Goal: Information Seeking & Learning: Learn about a topic

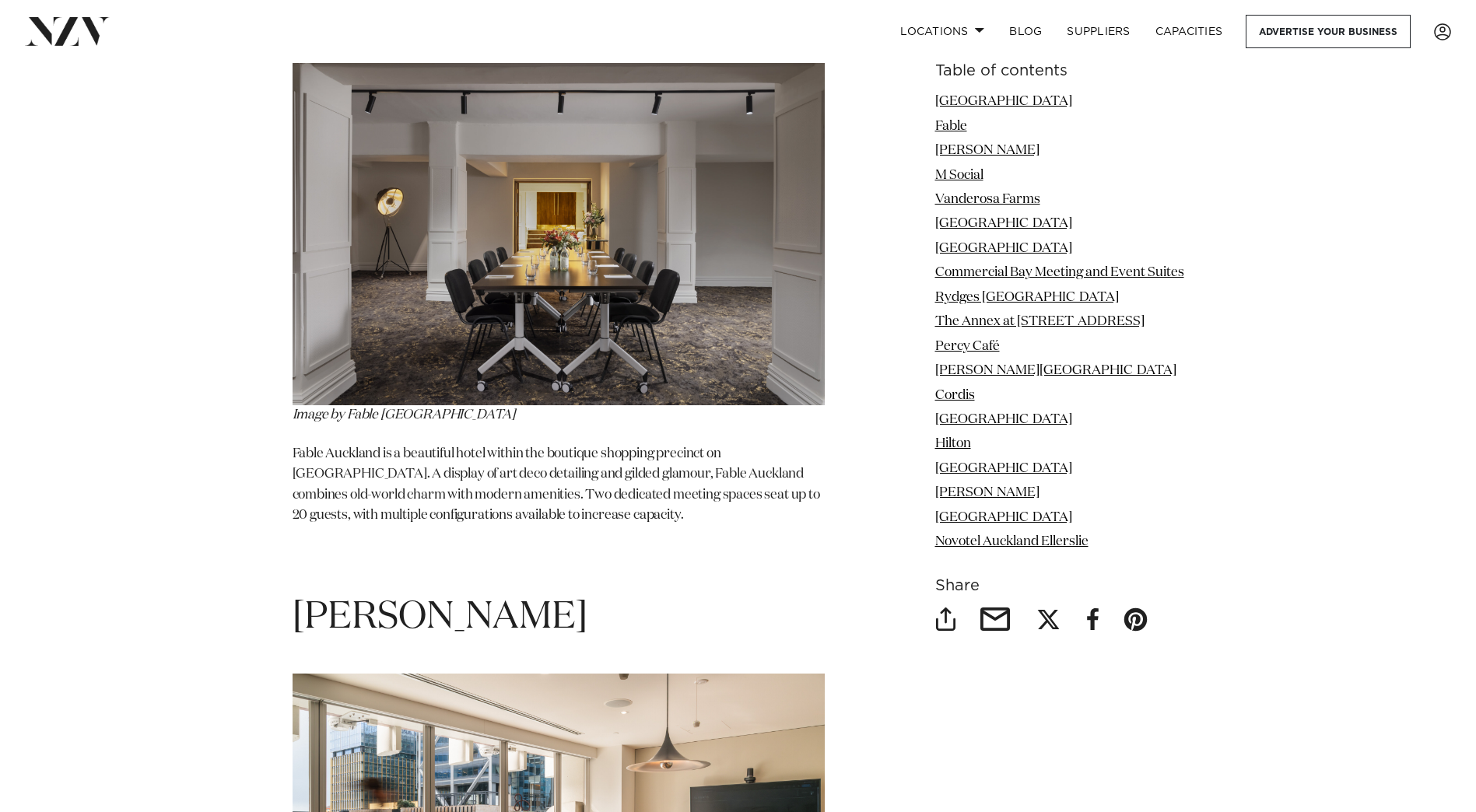
scroll to position [2589, 0]
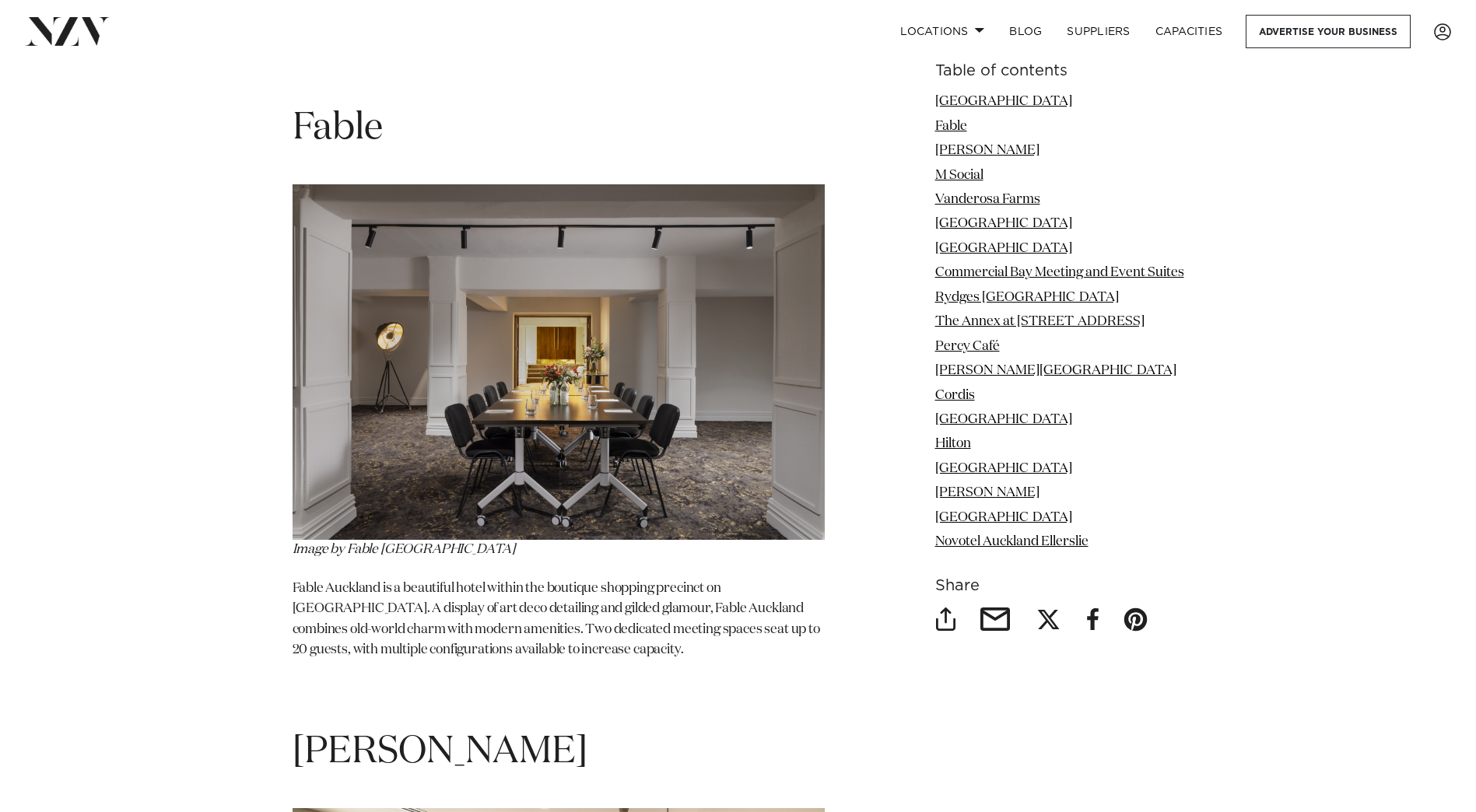
click at [361, 104] on h1 "Fable" at bounding box center [559, 128] width 532 height 49
copy h1 "Fable"
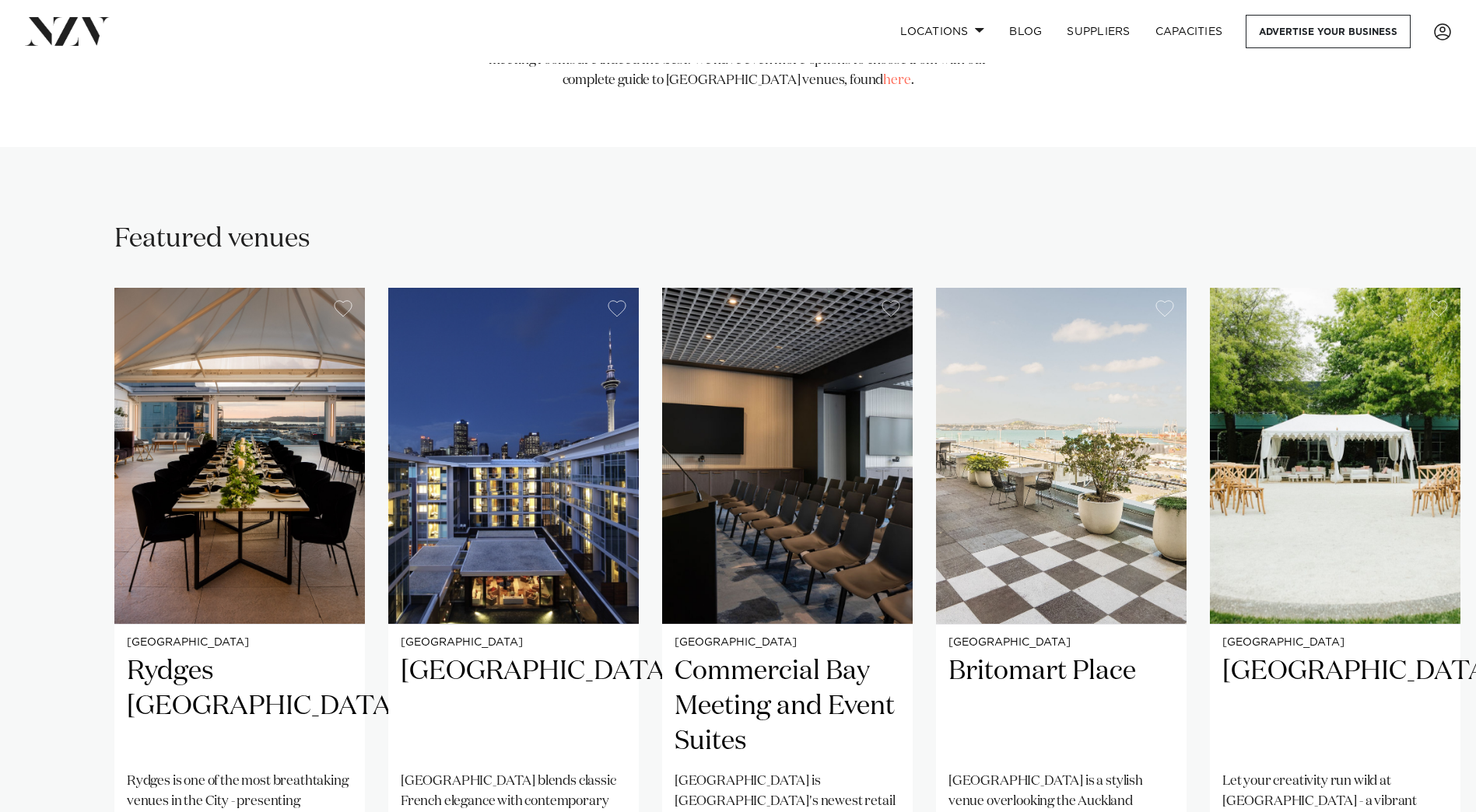
scroll to position [1189, 0]
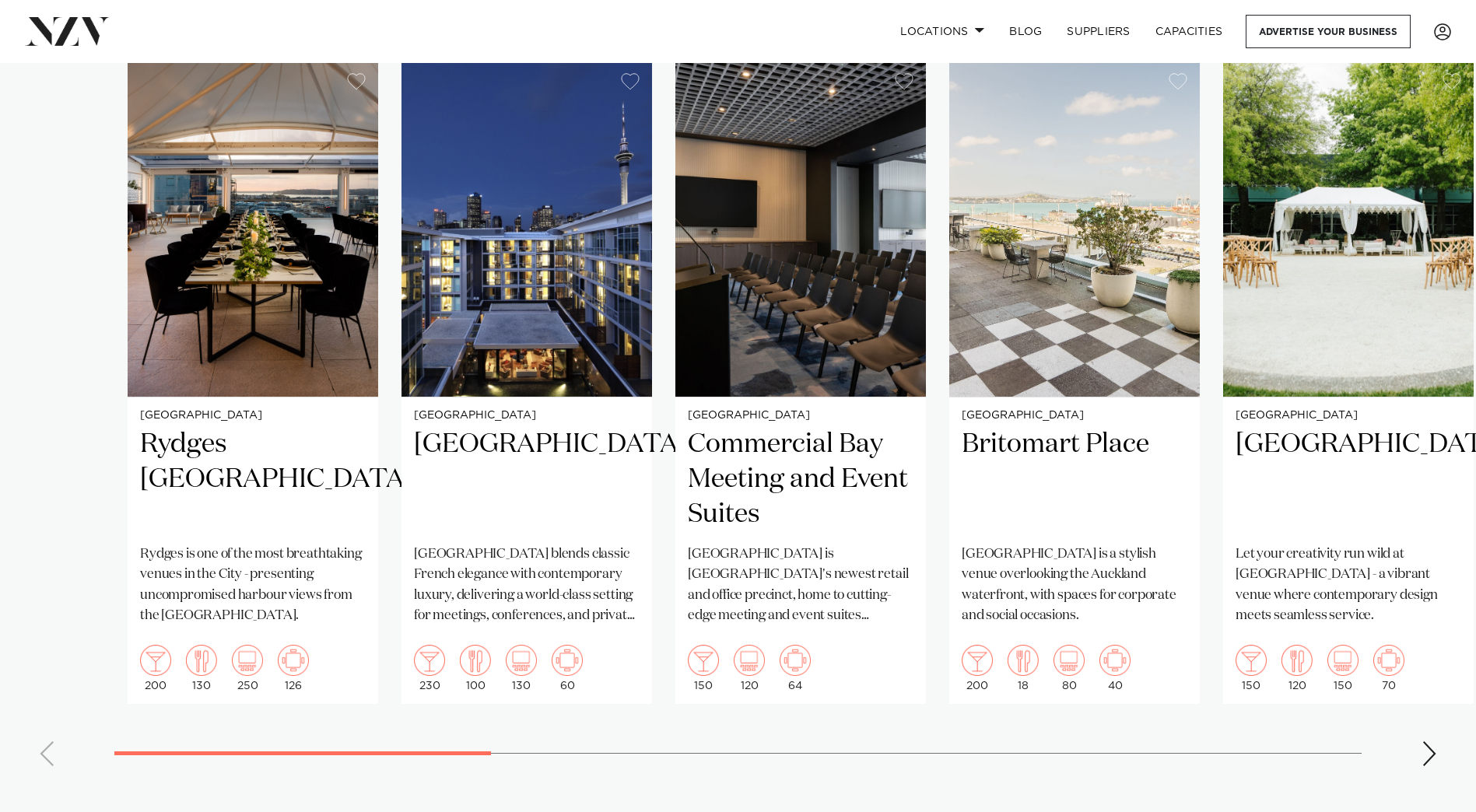
click at [431, 700] on swiper-container "[GEOGRAPHIC_DATA] [GEOGRAPHIC_DATA] [GEOGRAPHIC_DATA] [GEOGRAPHIC_DATA] is one …" at bounding box center [738, 419] width 1476 height 718
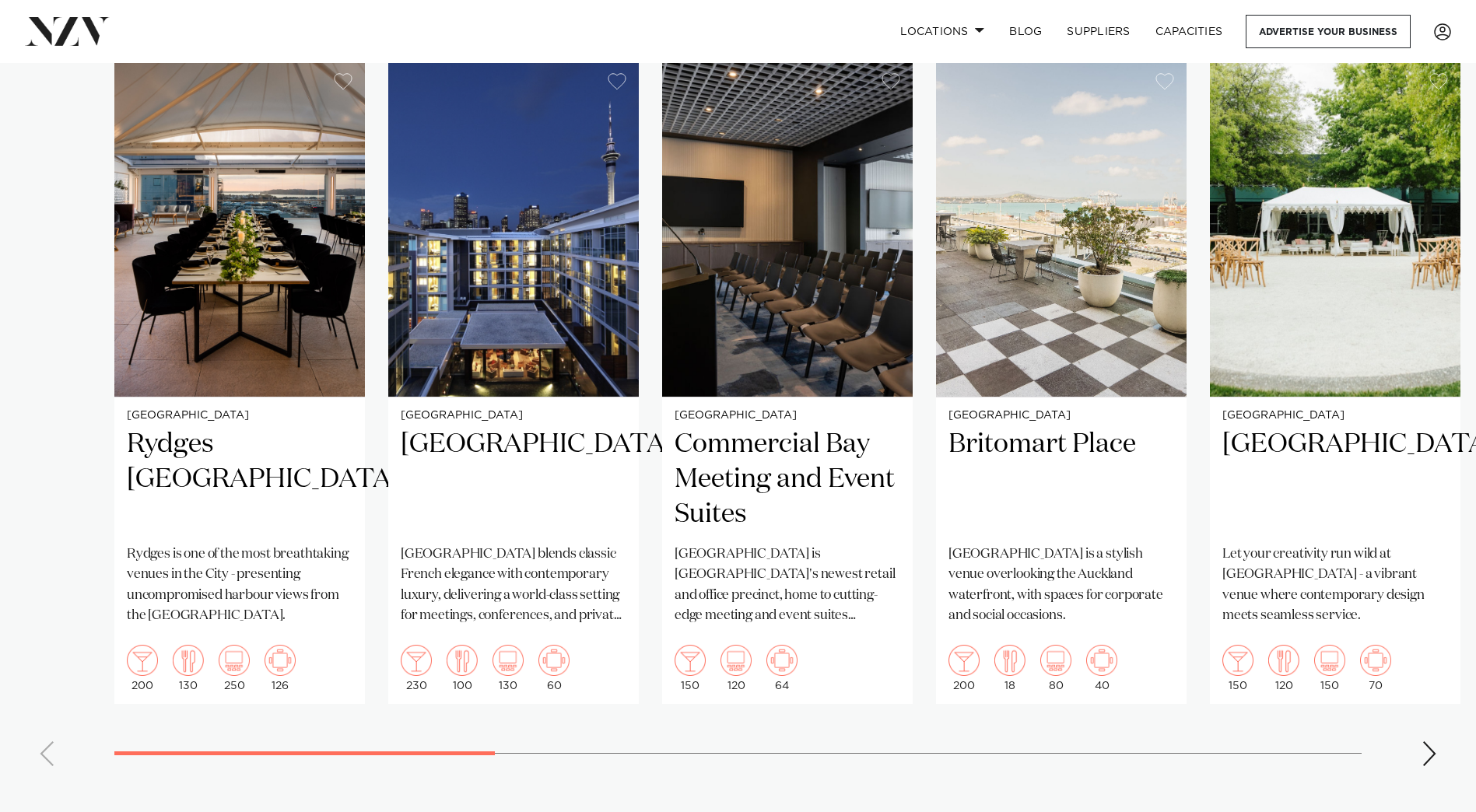
click at [489, 709] on swiper-container "[GEOGRAPHIC_DATA] [GEOGRAPHIC_DATA] [GEOGRAPHIC_DATA] [GEOGRAPHIC_DATA] is one …" at bounding box center [738, 419] width 1476 height 718
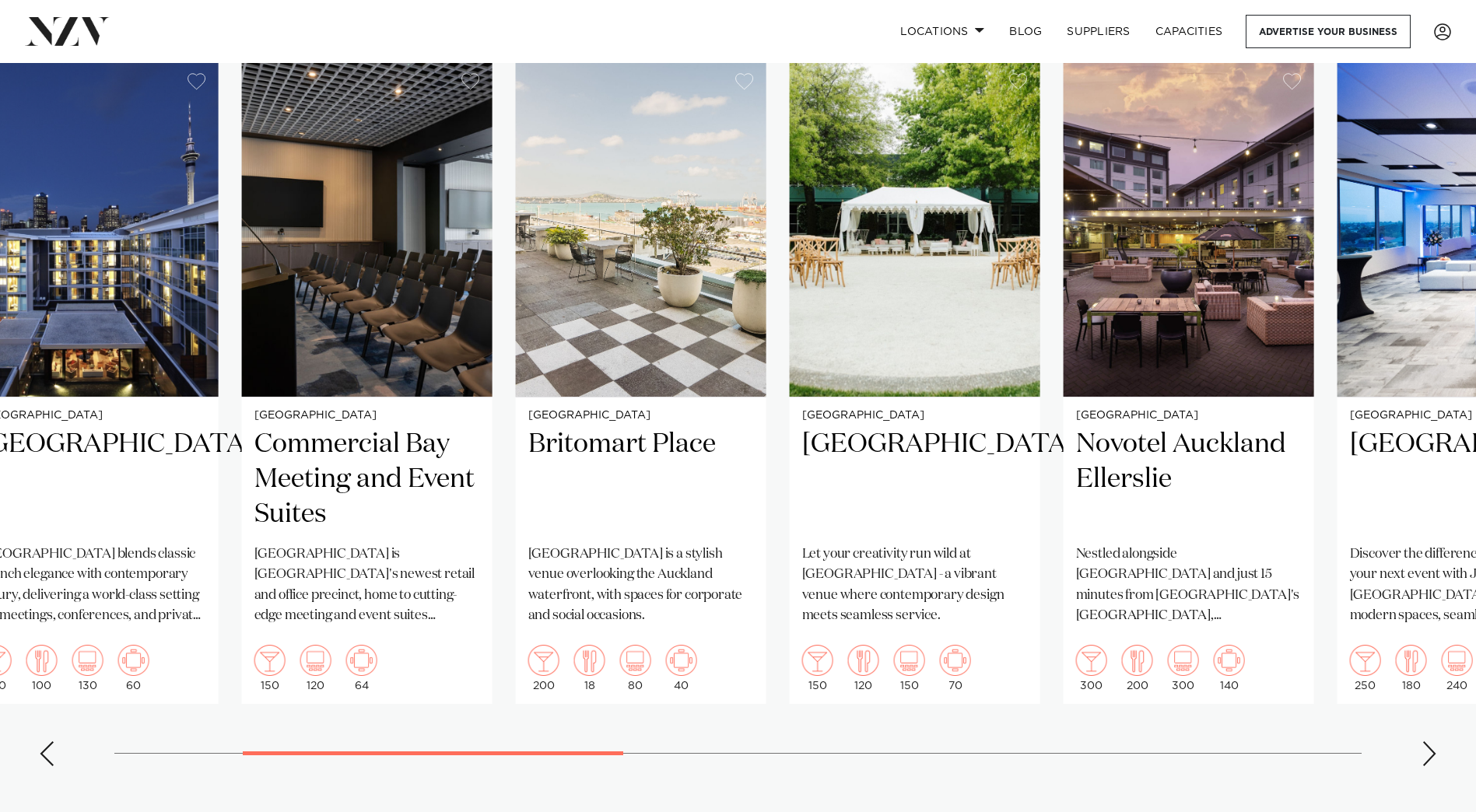
click at [636, 697] on swiper-container "[GEOGRAPHIC_DATA] [GEOGRAPHIC_DATA] [GEOGRAPHIC_DATA] [GEOGRAPHIC_DATA] is one …" at bounding box center [738, 419] width 1476 height 718
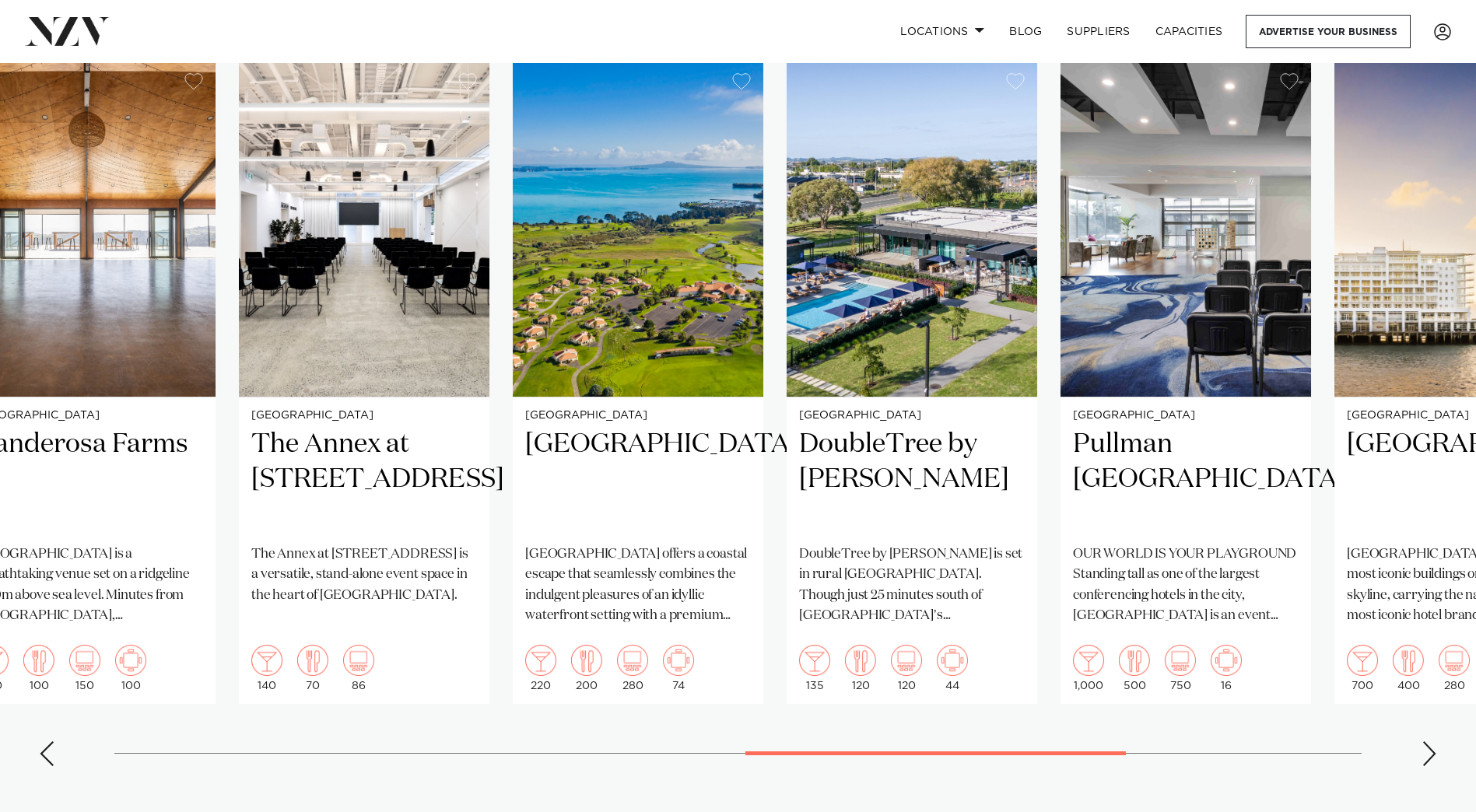
click at [1086, 675] on swiper-container "[GEOGRAPHIC_DATA] [GEOGRAPHIC_DATA] [GEOGRAPHIC_DATA] [GEOGRAPHIC_DATA] is one …" at bounding box center [738, 419] width 1476 height 718
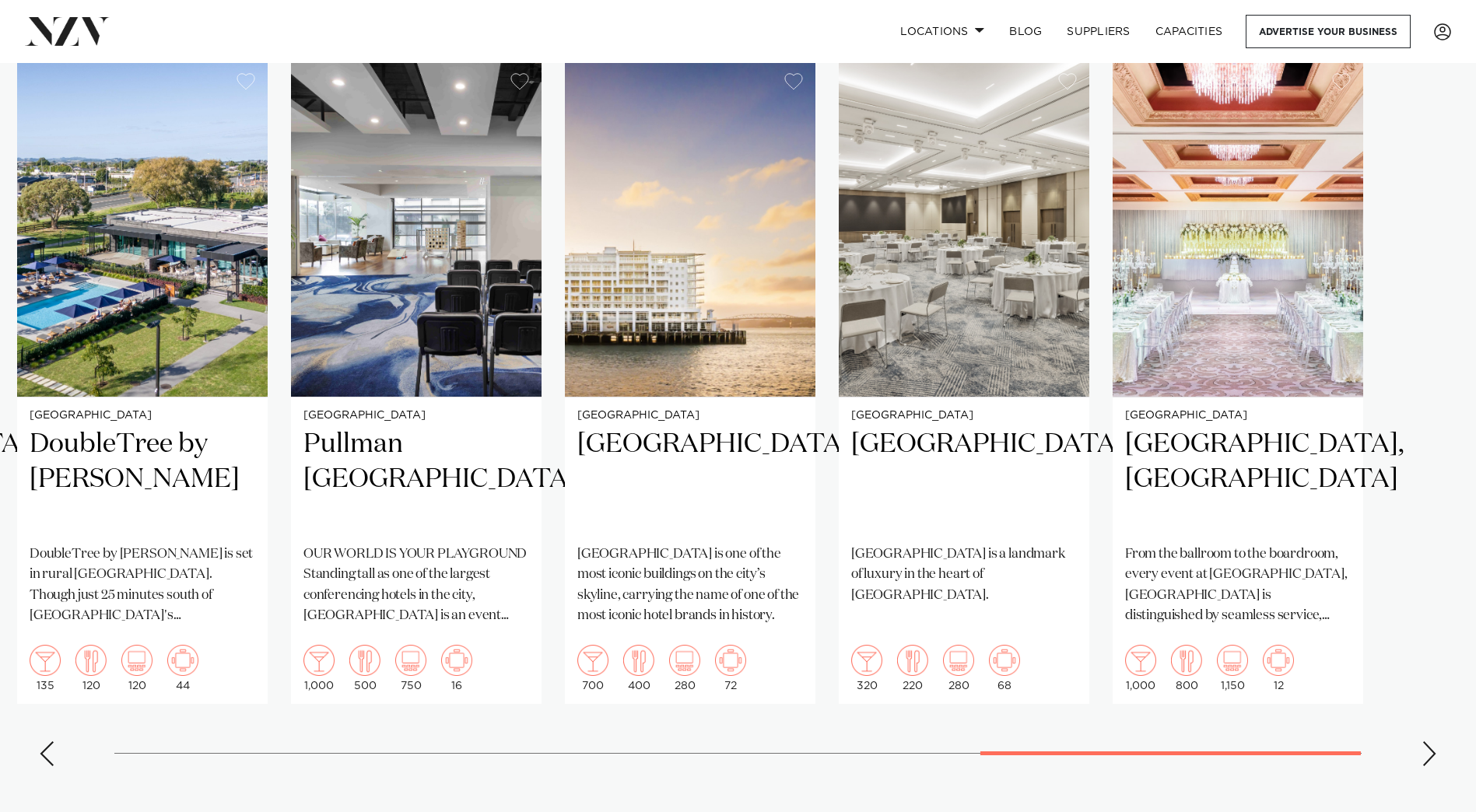
click at [214, 675] on swiper-container "[GEOGRAPHIC_DATA] [GEOGRAPHIC_DATA] [GEOGRAPHIC_DATA] [GEOGRAPHIC_DATA] is one …" at bounding box center [738, 419] width 1476 height 718
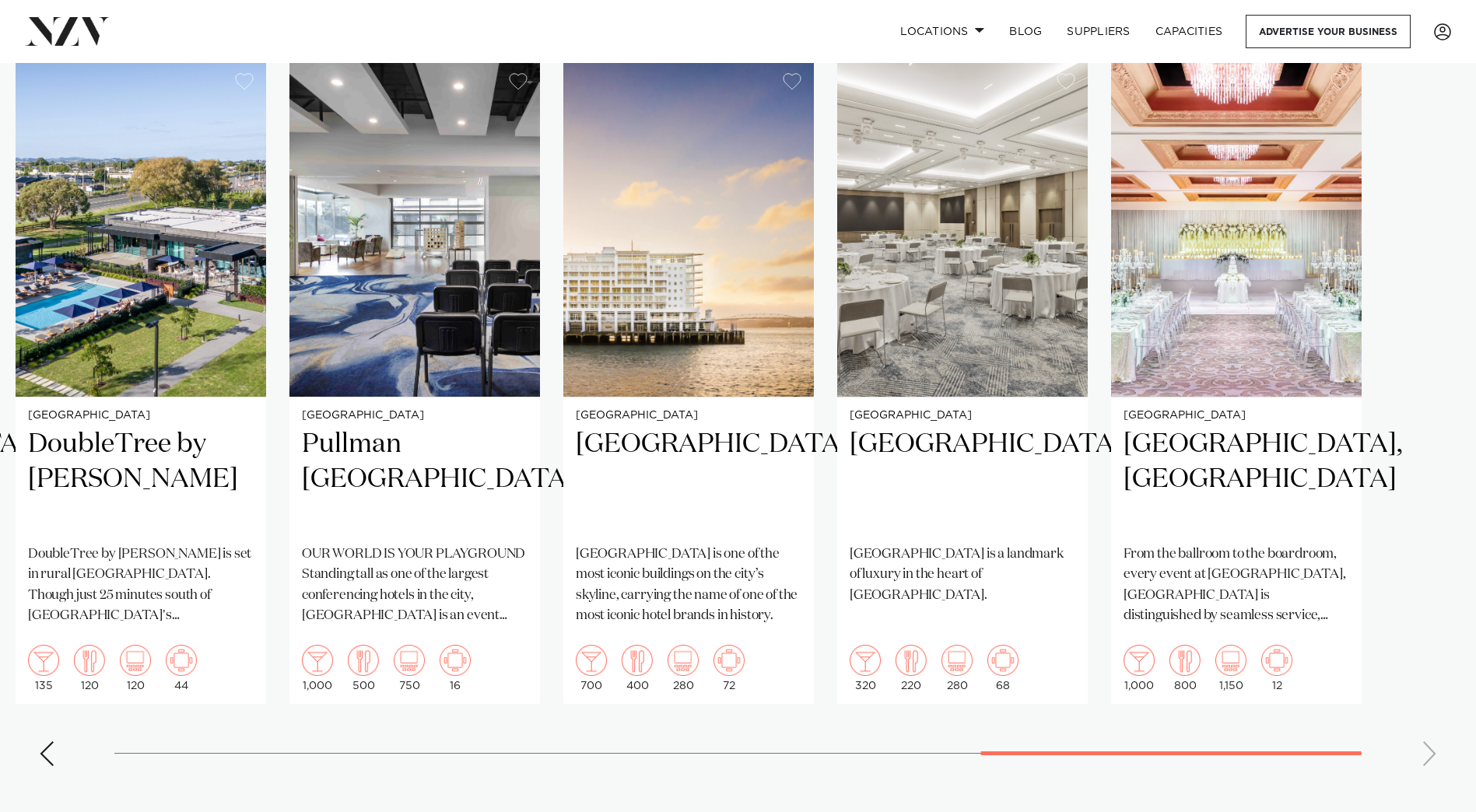
click at [1234, 699] on swiper-container "[GEOGRAPHIC_DATA] [GEOGRAPHIC_DATA] [GEOGRAPHIC_DATA] [GEOGRAPHIC_DATA] is one …" at bounding box center [738, 419] width 1476 height 718
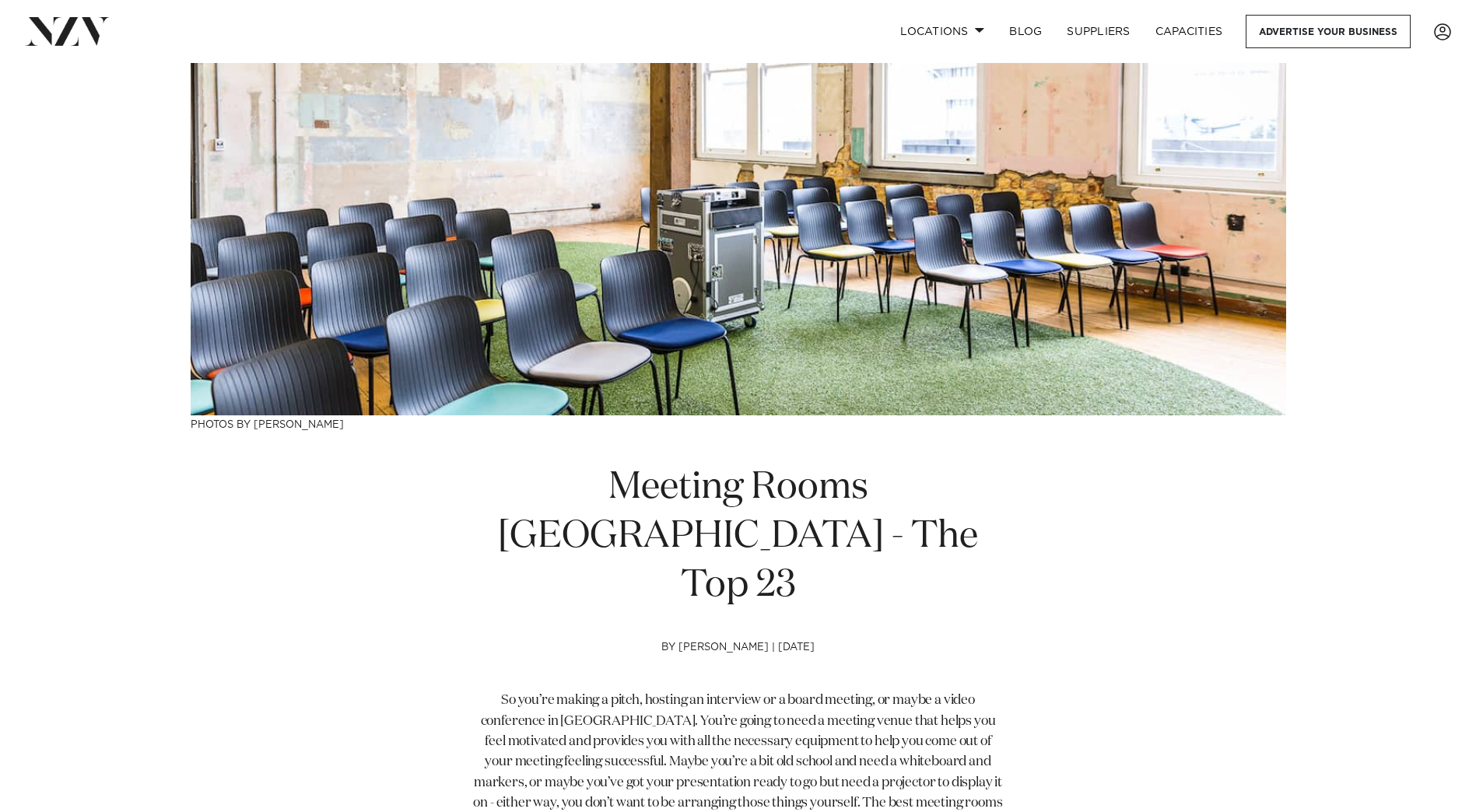
scroll to position [0, 0]
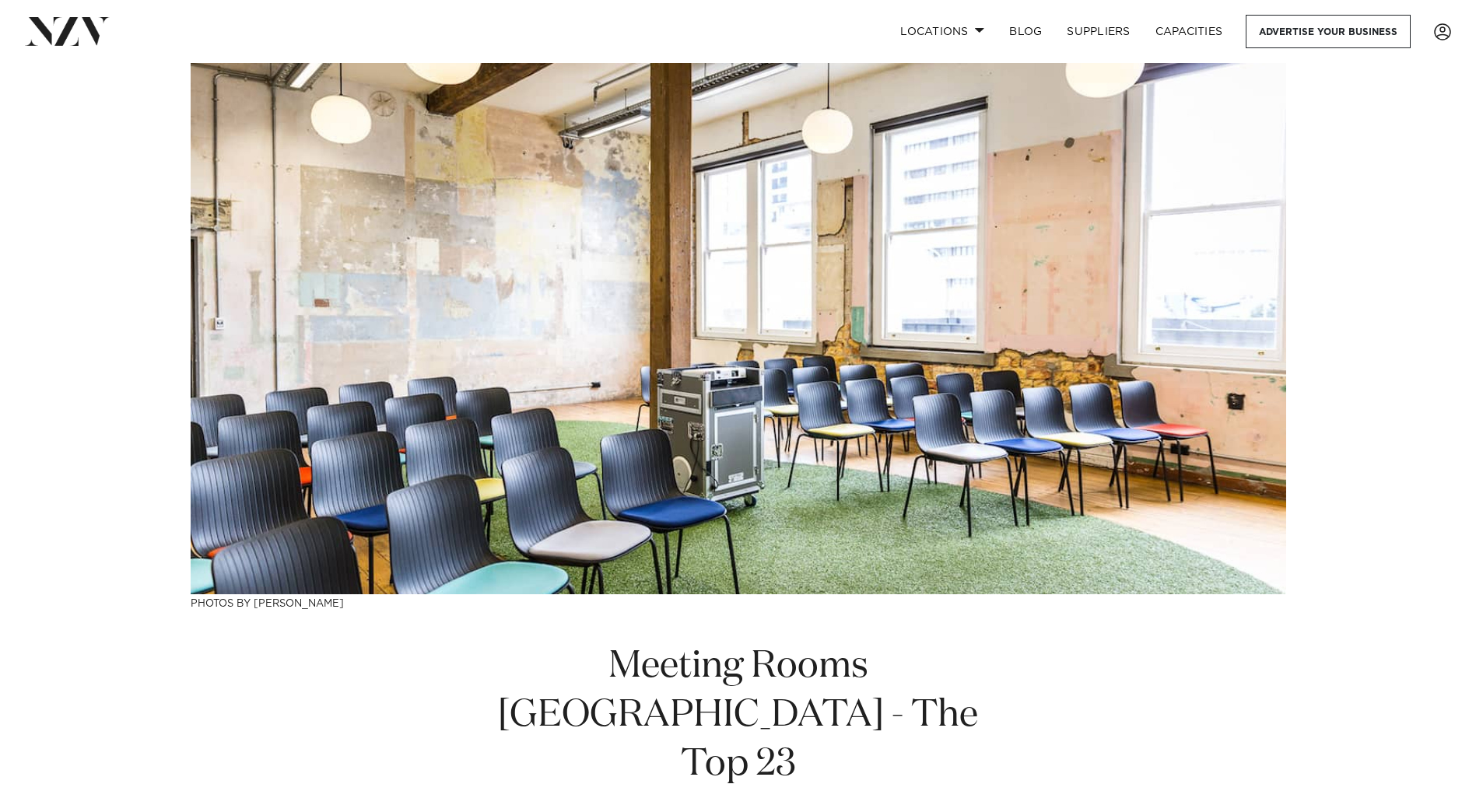
drag, startPoint x: 363, startPoint y: 601, endPoint x: 254, endPoint y: 599, distance: 109.0
click at [254, 599] on h3 "Photos by [PERSON_NAME]" at bounding box center [738, 601] width 1096 height 16
copy h3 "[PERSON_NAME]"
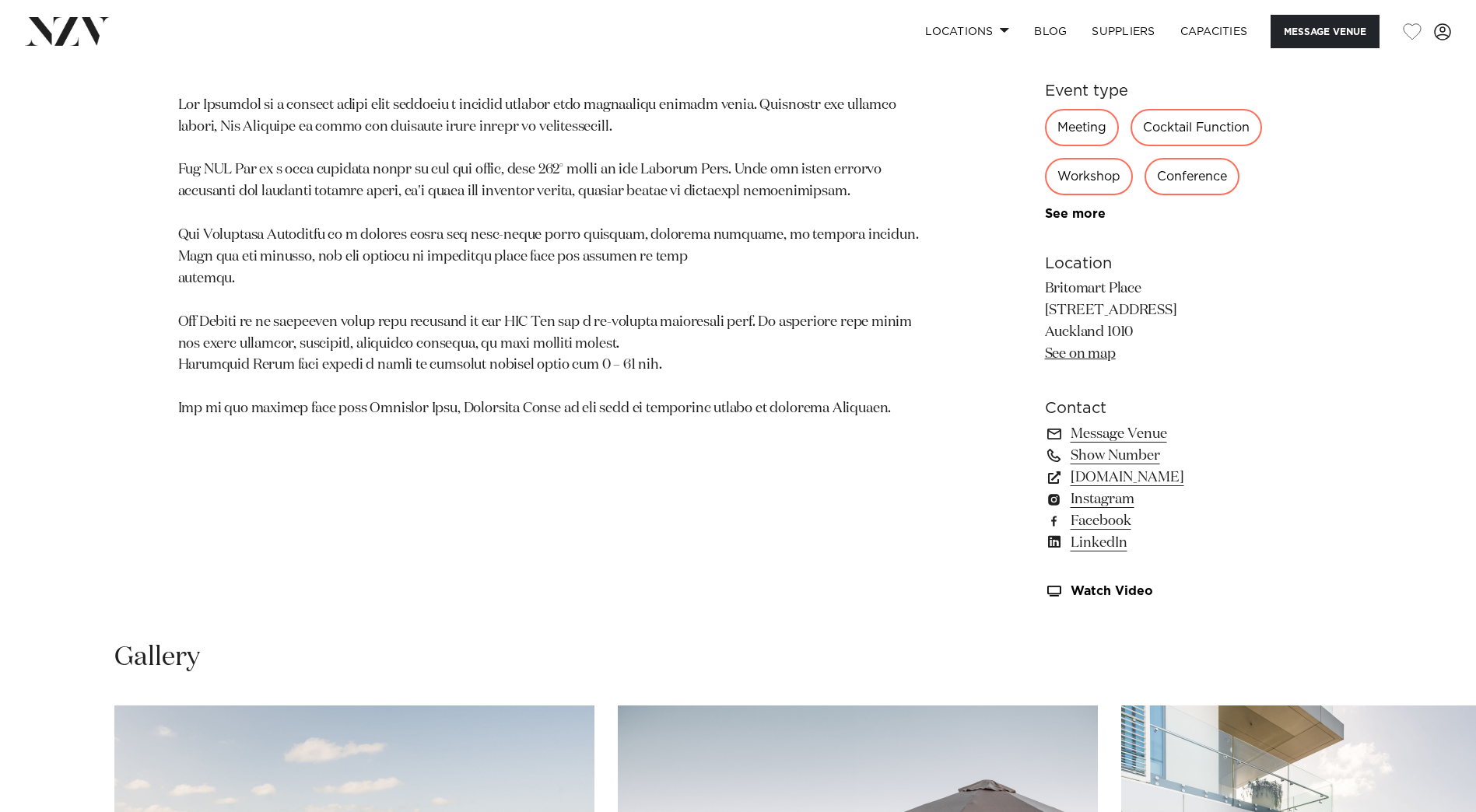
scroll to position [1555, 0]
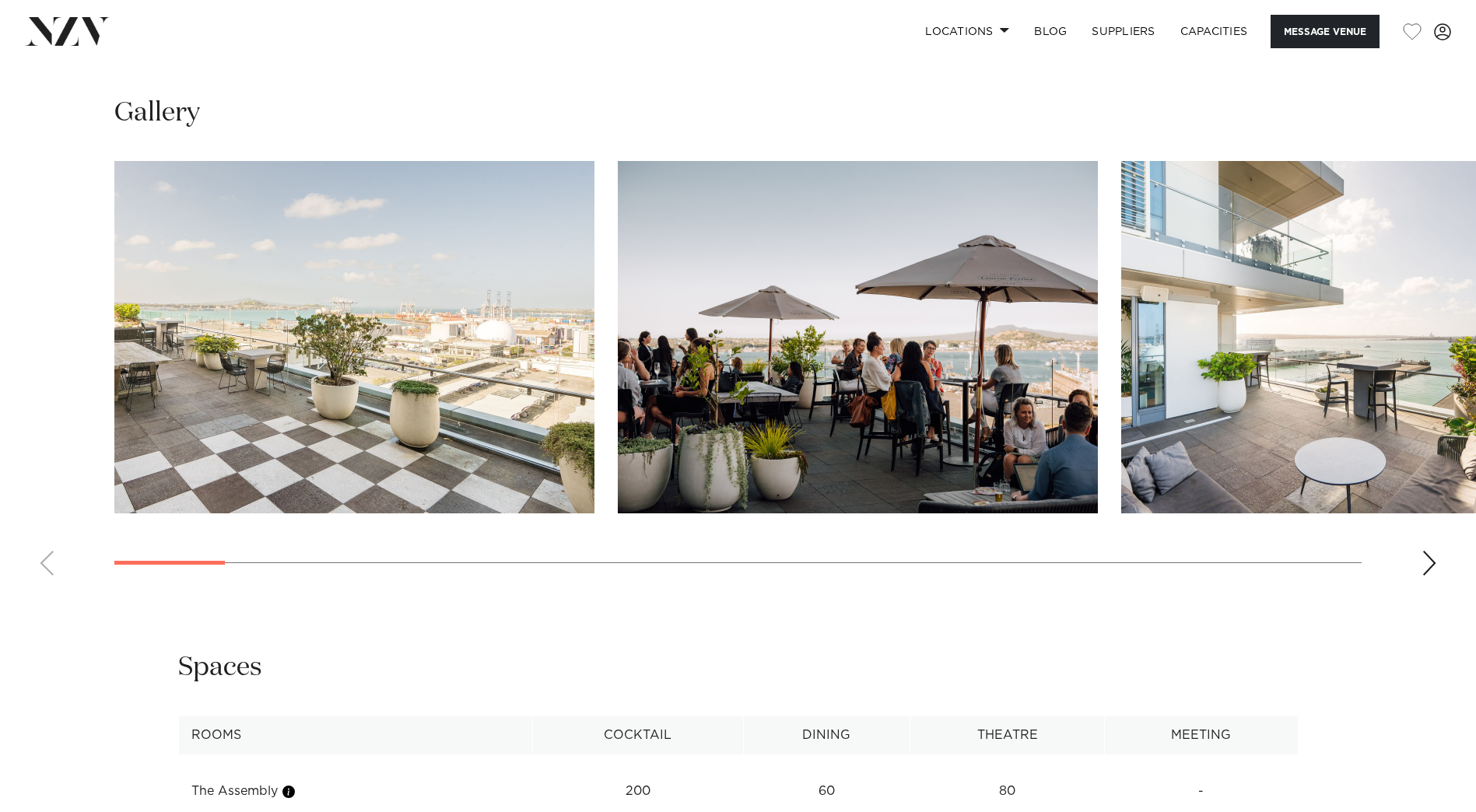
click at [1425, 554] on div "Next slide" at bounding box center [1429, 563] width 15 height 25
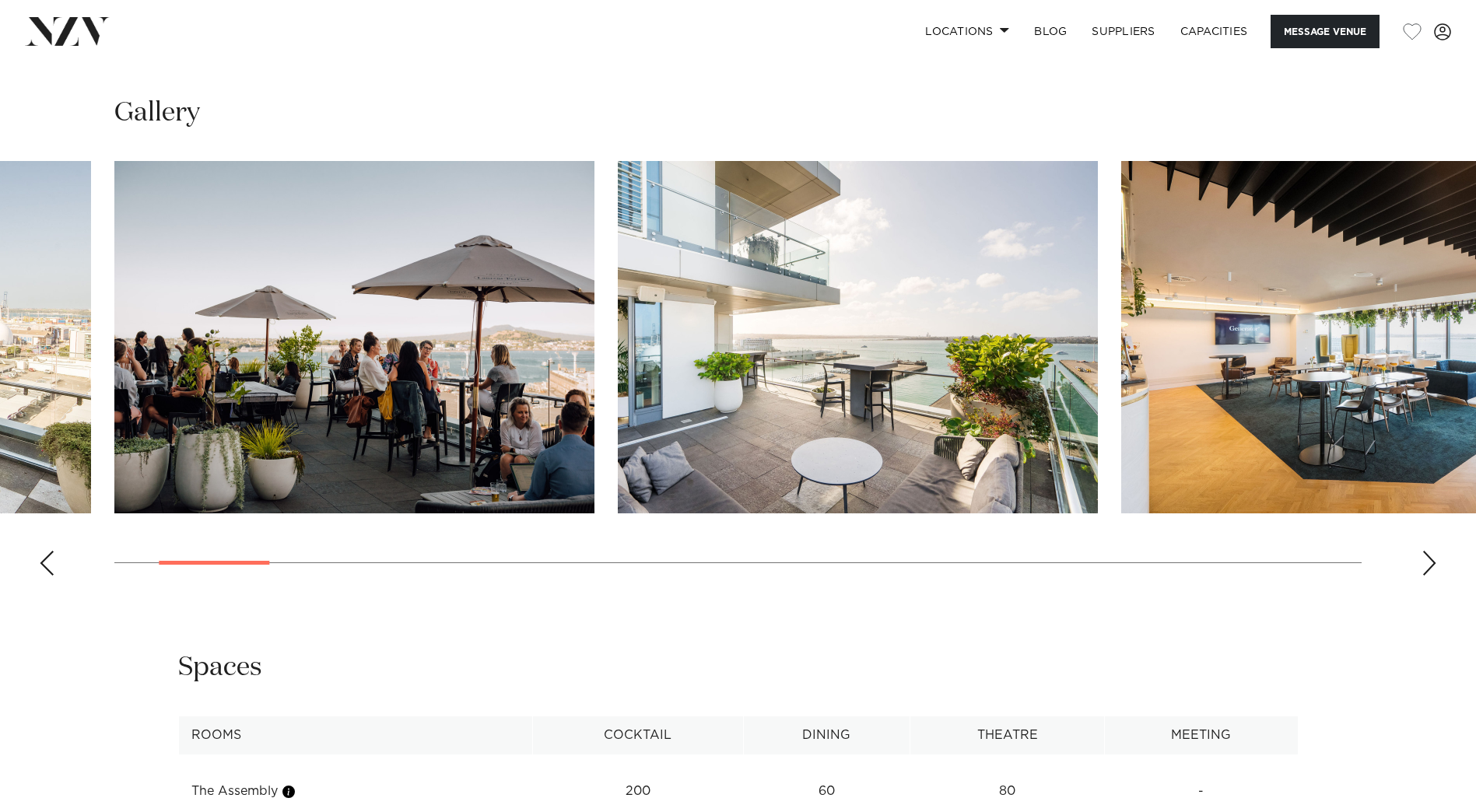
click at [1425, 554] on div "Next slide" at bounding box center [1429, 563] width 15 height 25
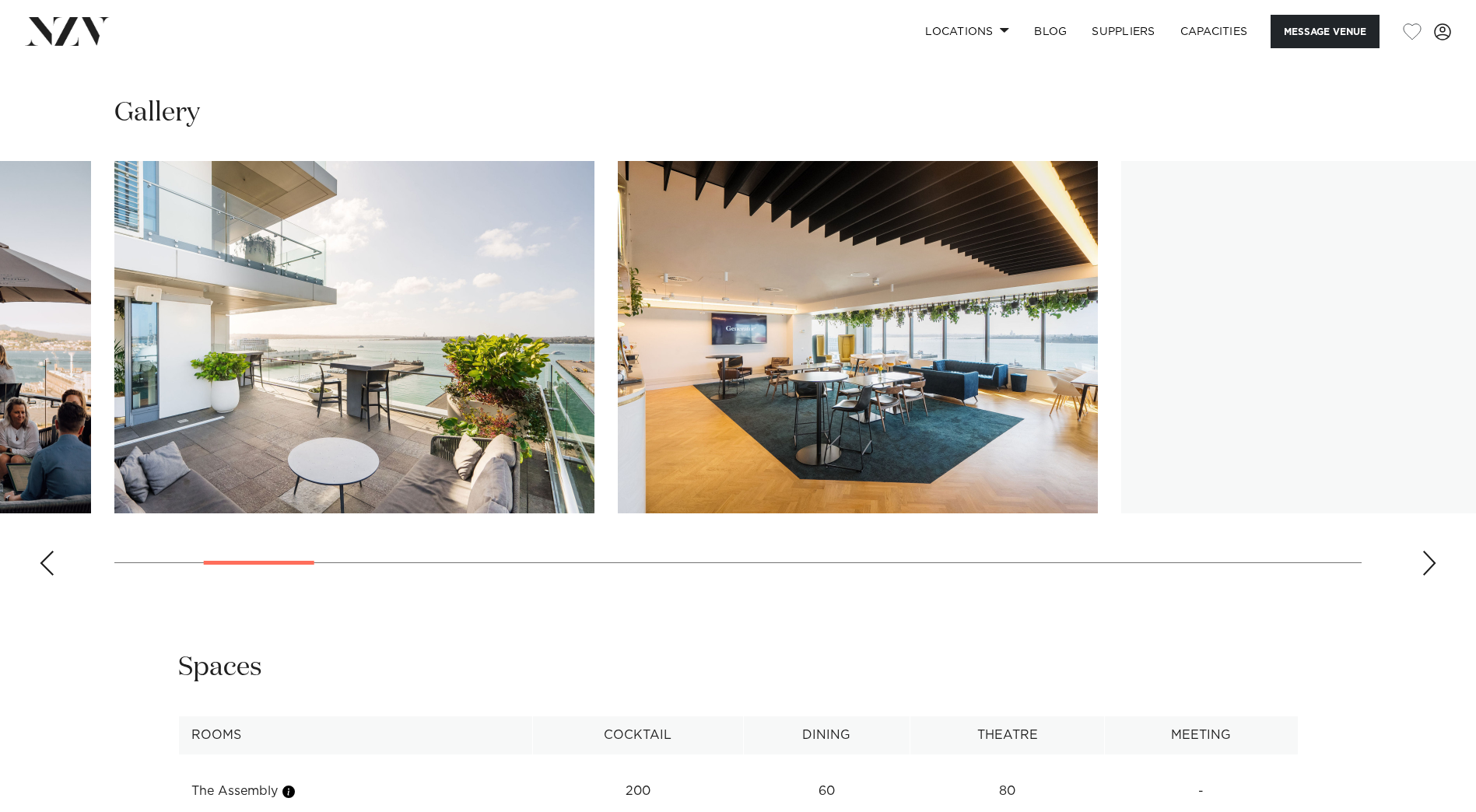
click at [1425, 554] on div "Next slide" at bounding box center [1429, 563] width 15 height 25
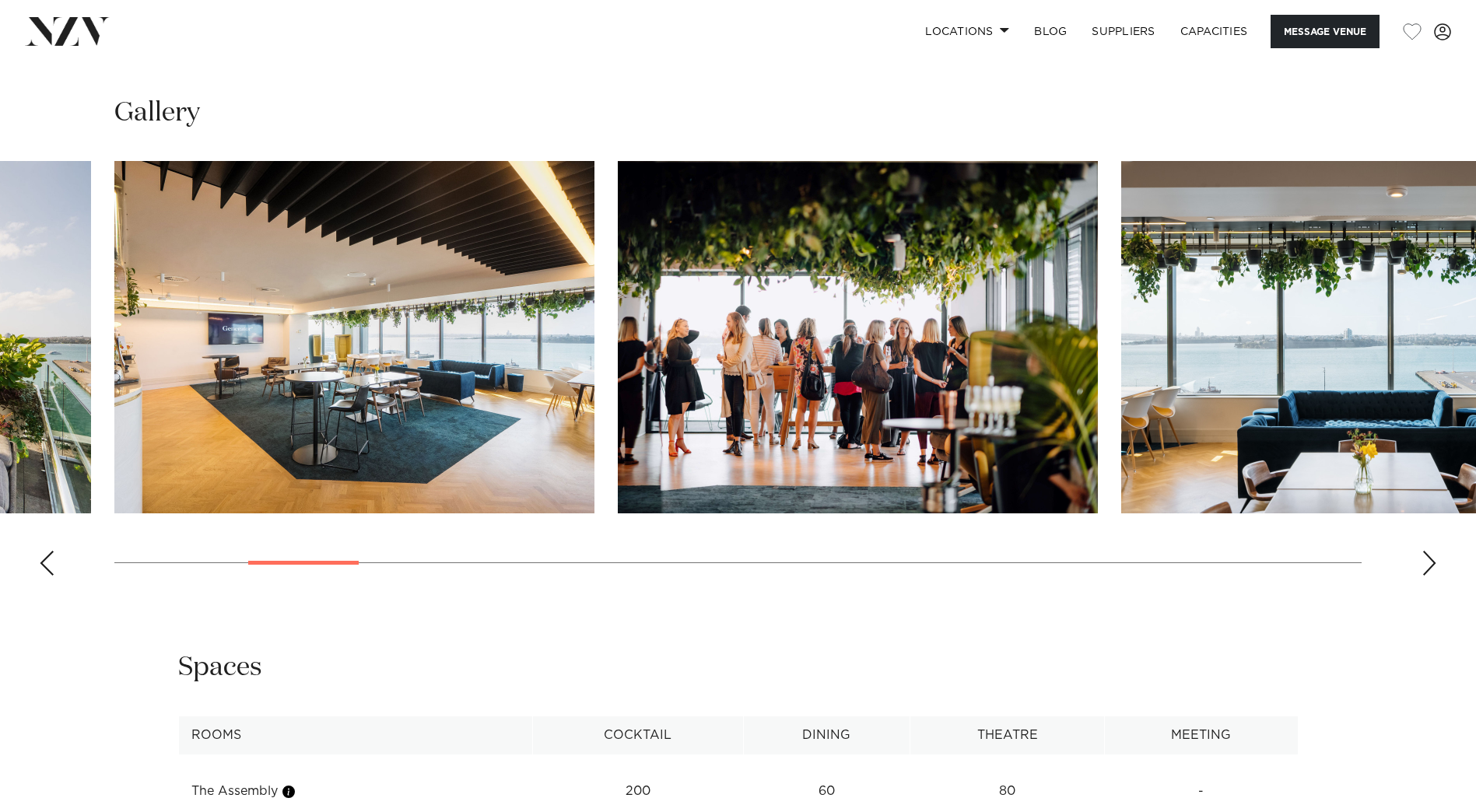
click at [1425, 554] on div "Next slide" at bounding box center [1429, 563] width 15 height 25
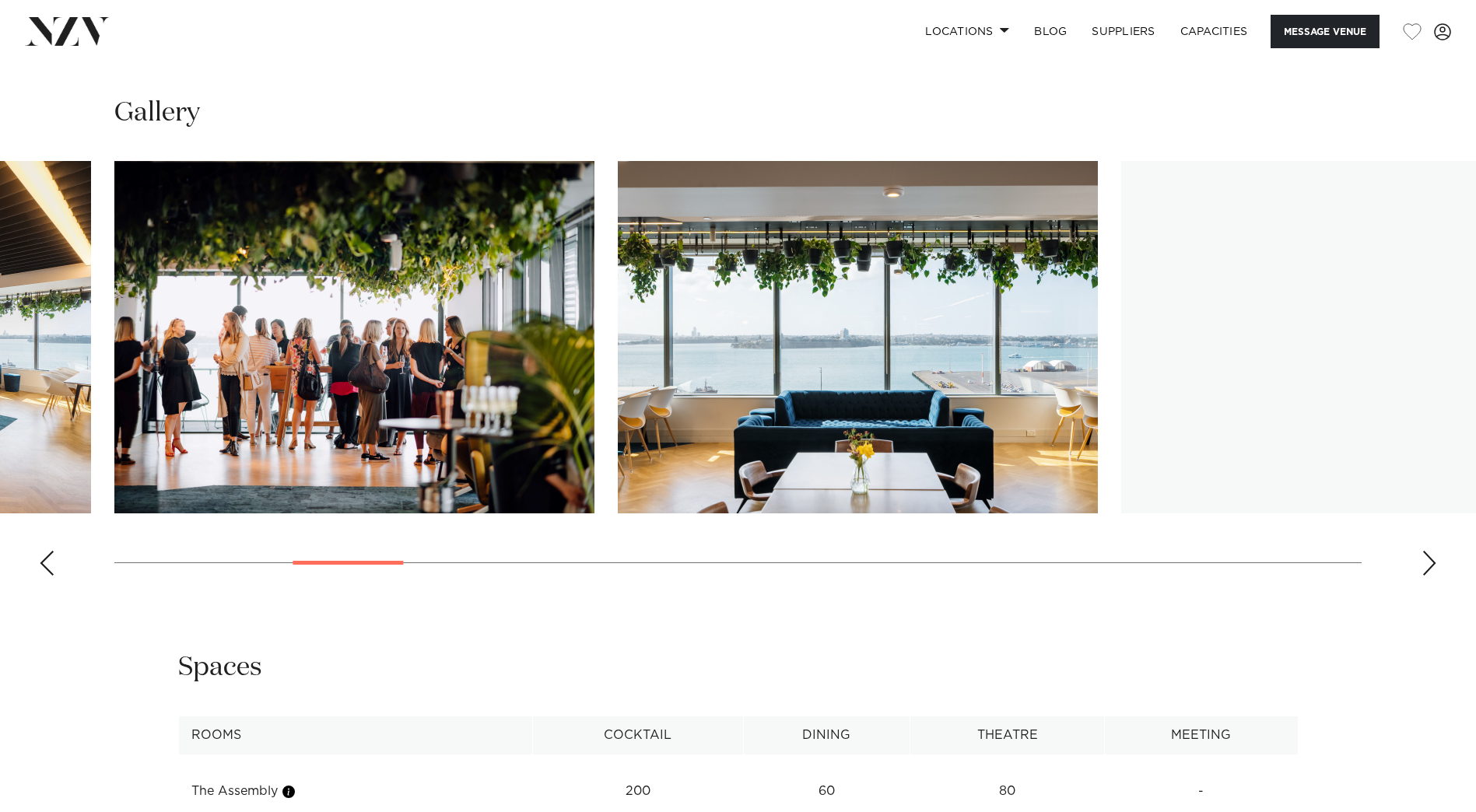
click at [1425, 554] on div "Next slide" at bounding box center [1429, 563] width 15 height 25
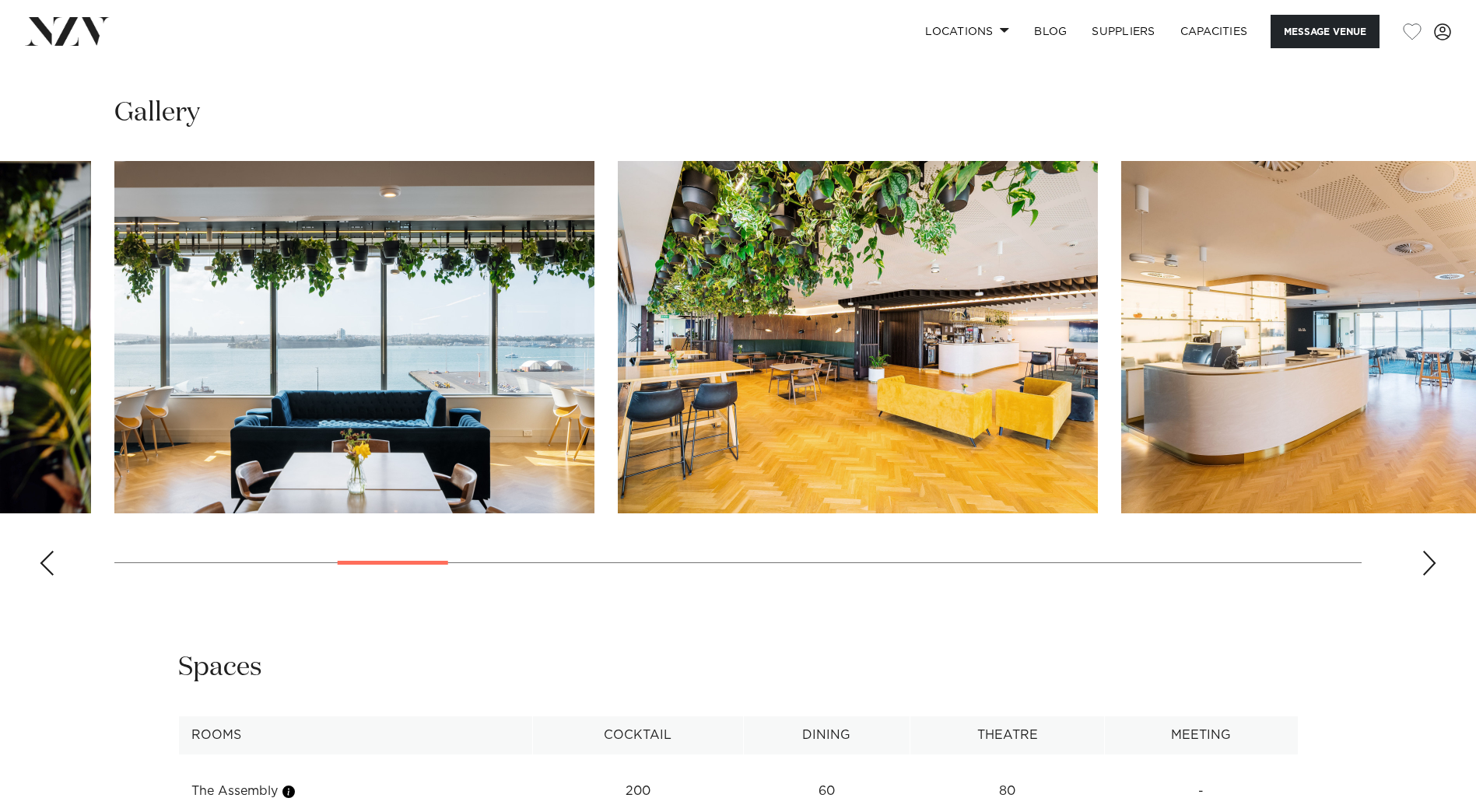
click at [1425, 554] on div "Next slide" at bounding box center [1429, 563] width 15 height 25
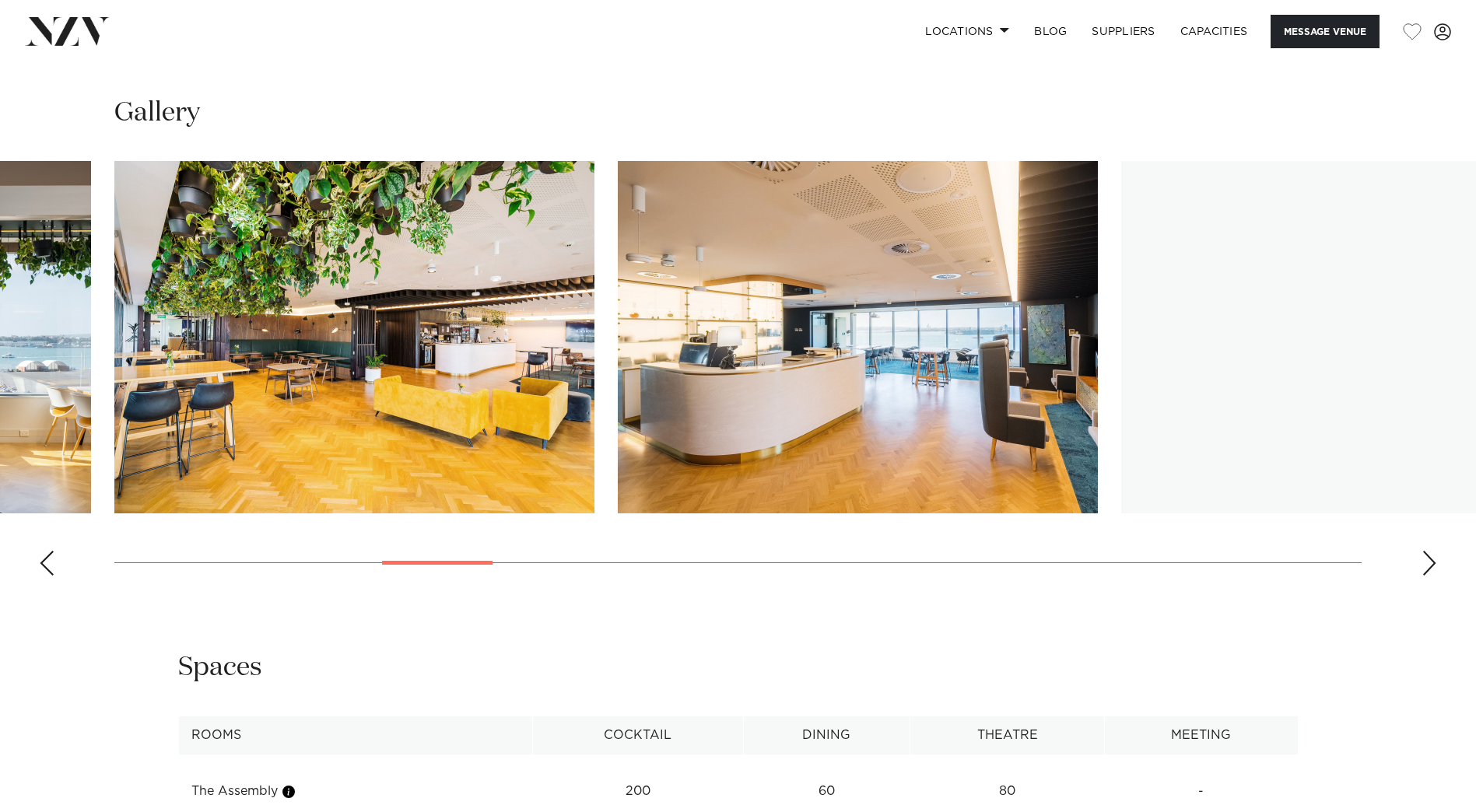
click at [1425, 554] on div "Next slide" at bounding box center [1429, 563] width 15 height 25
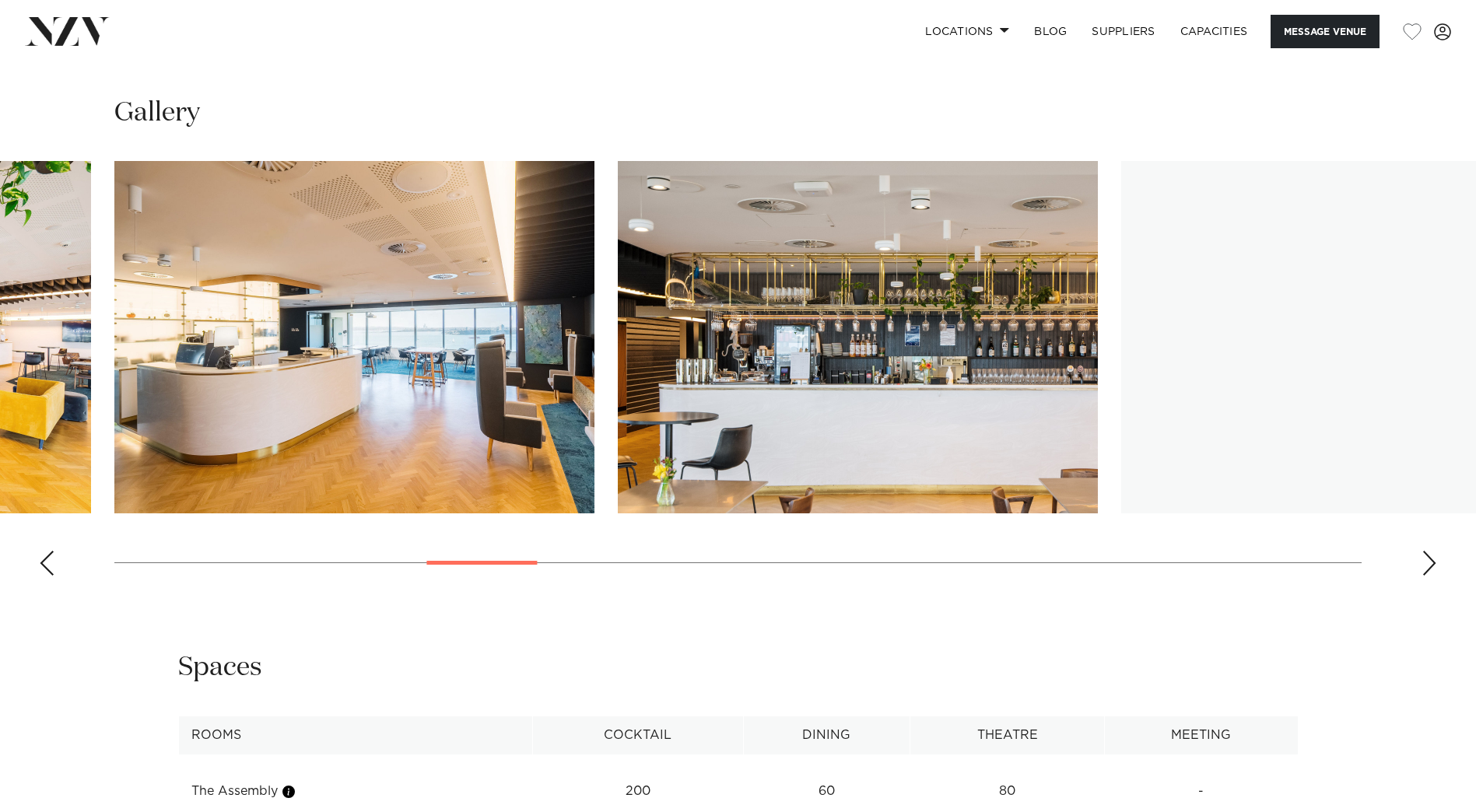
click at [1425, 554] on div "Next slide" at bounding box center [1429, 563] width 15 height 25
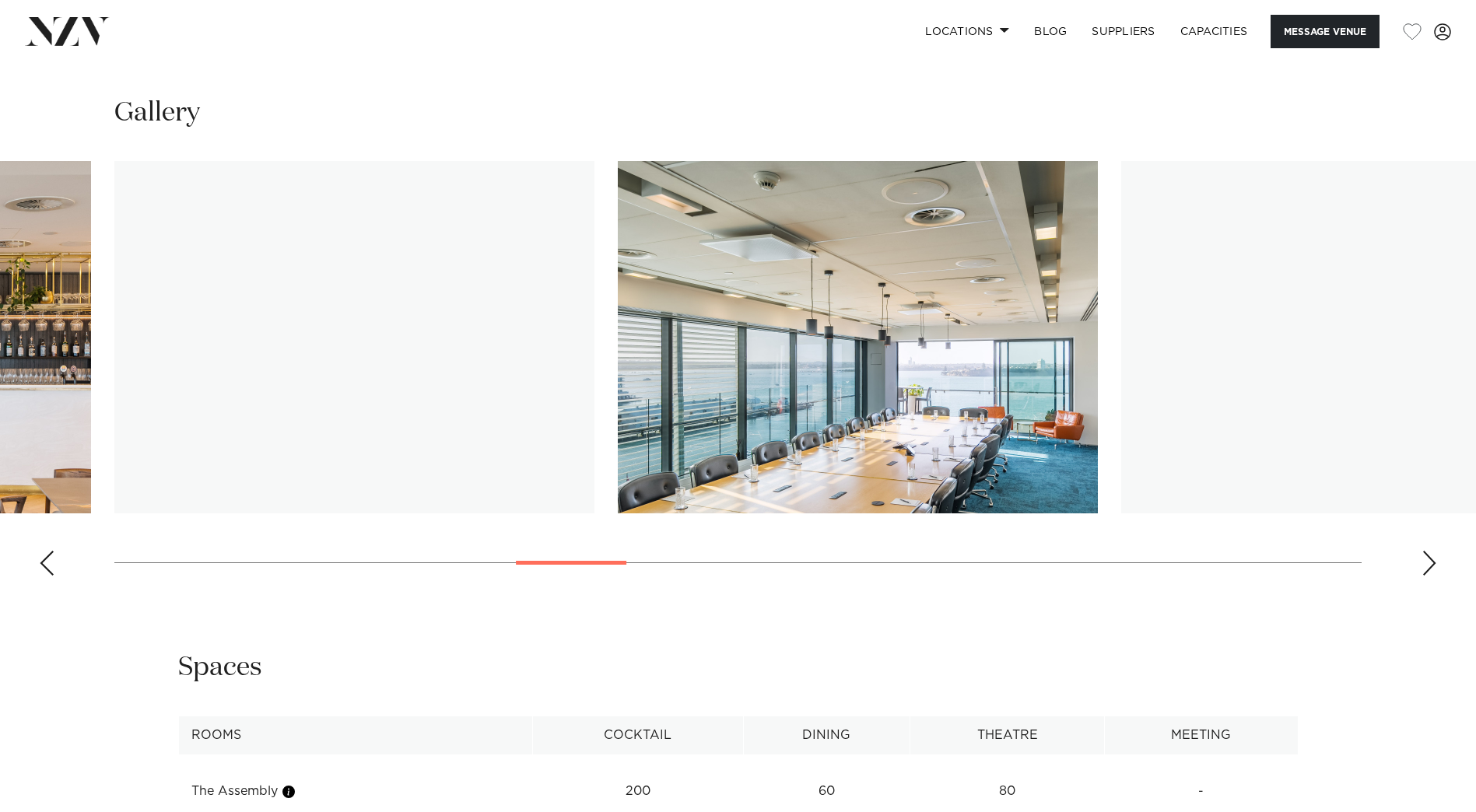
click at [1425, 554] on div "Next slide" at bounding box center [1429, 563] width 15 height 25
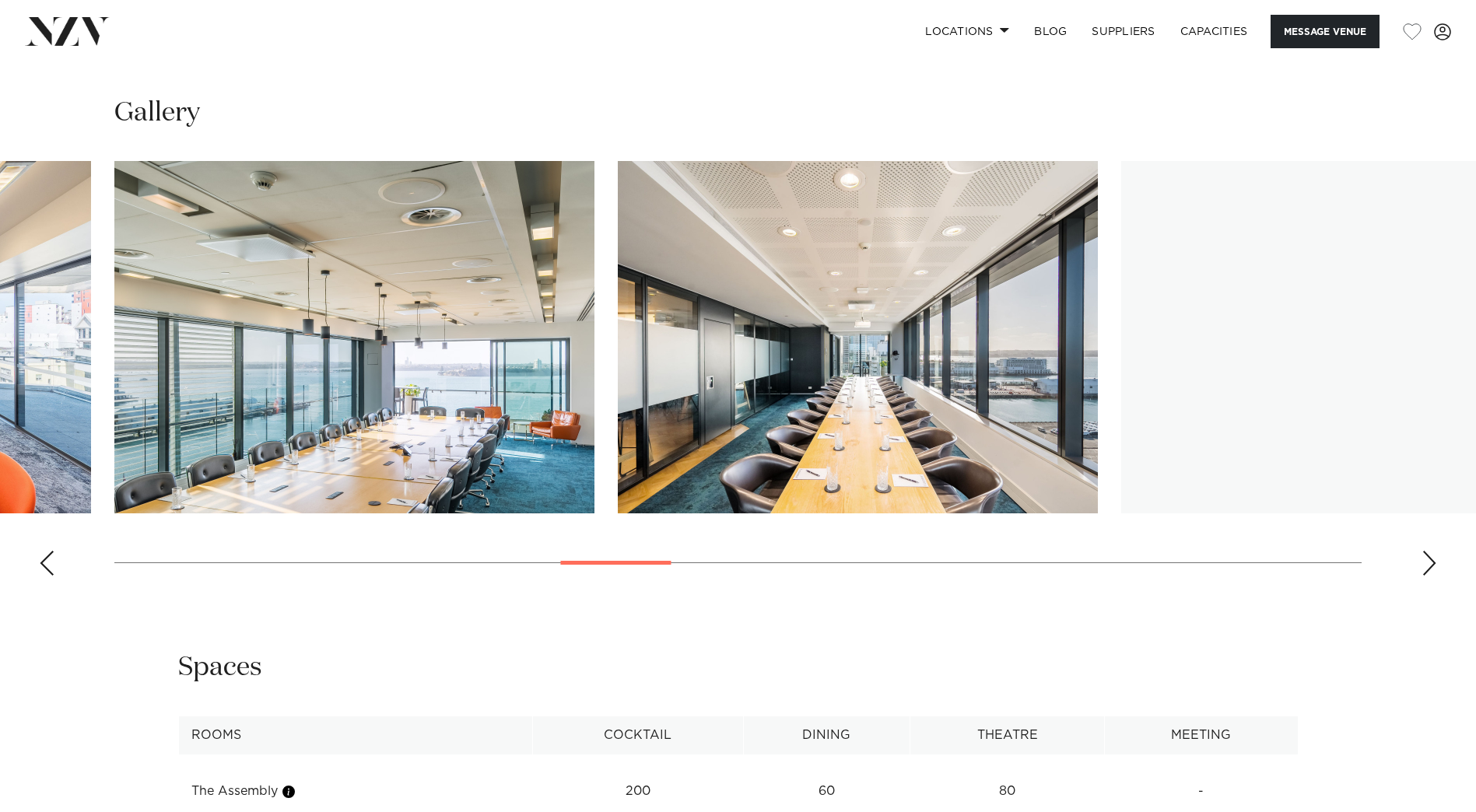
click at [1425, 554] on div "Next slide" at bounding box center [1429, 563] width 15 height 25
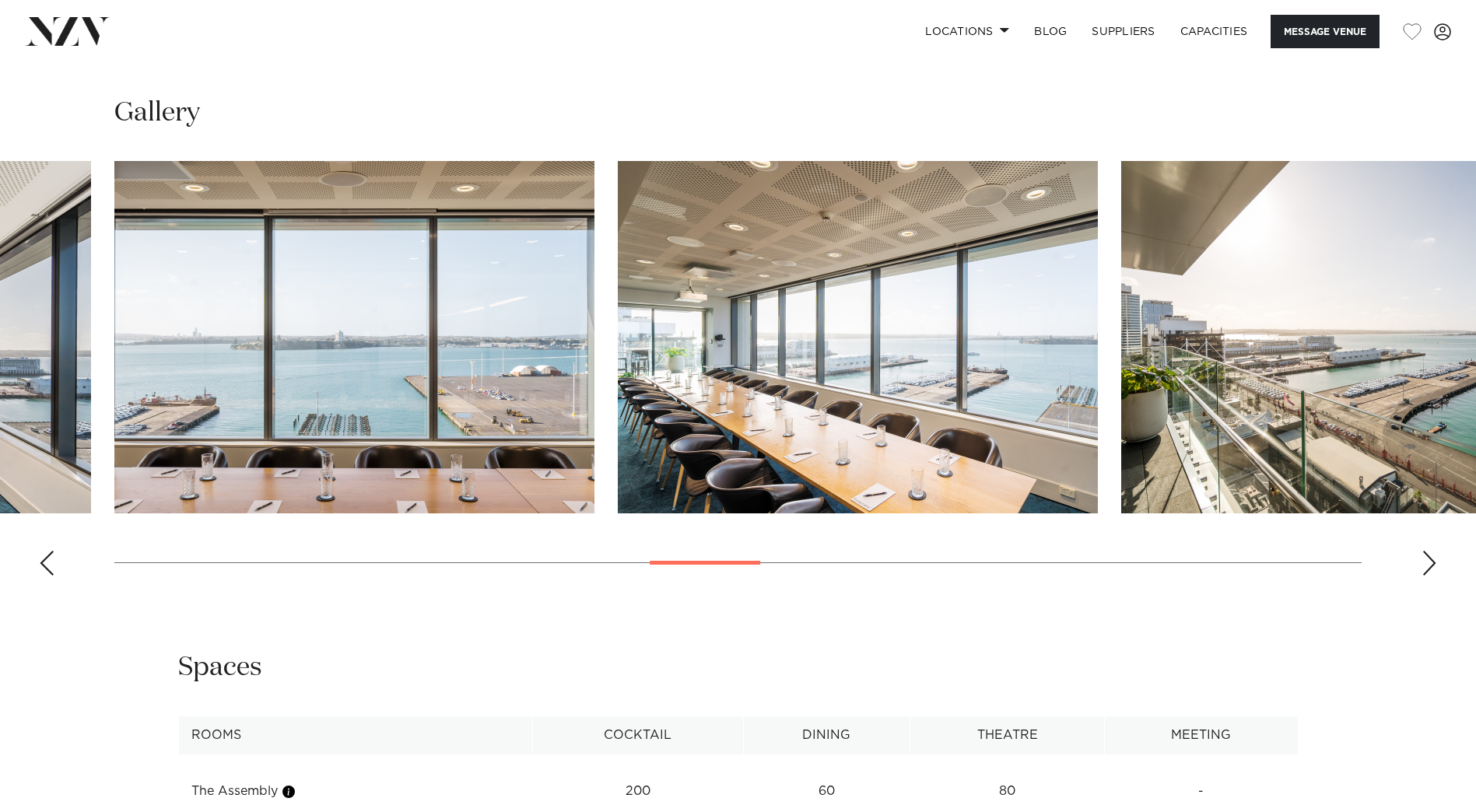
click at [1425, 554] on div "Next slide" at bounding box center [1429, 563] width 15 height 25
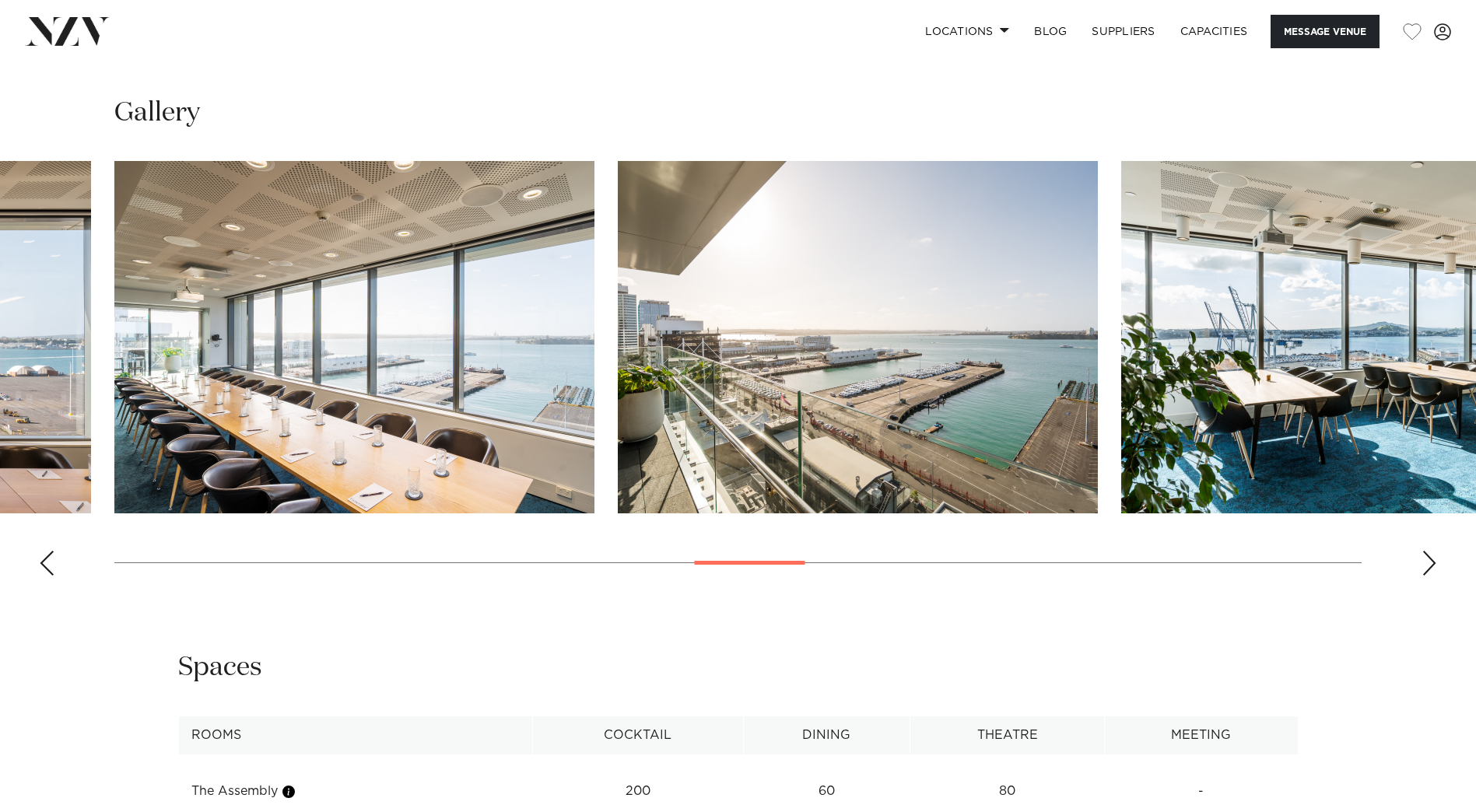
click at [1425, 554] on div "Next slide" at bounding box center [1429, 563] width 15 height 25
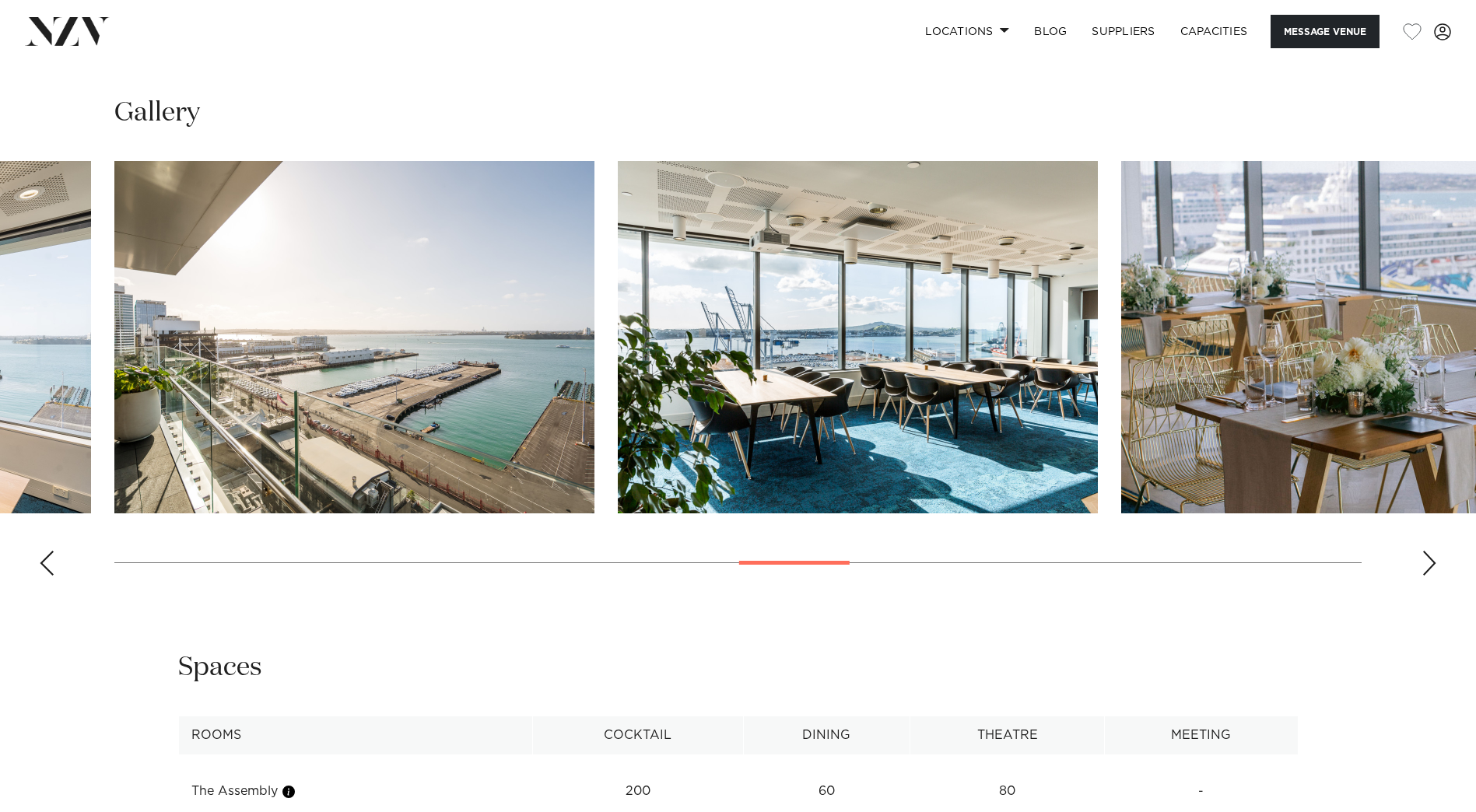
click at [1434, 568] on div "Next slide" at bounding box center [1429, 563] width 15 height 25
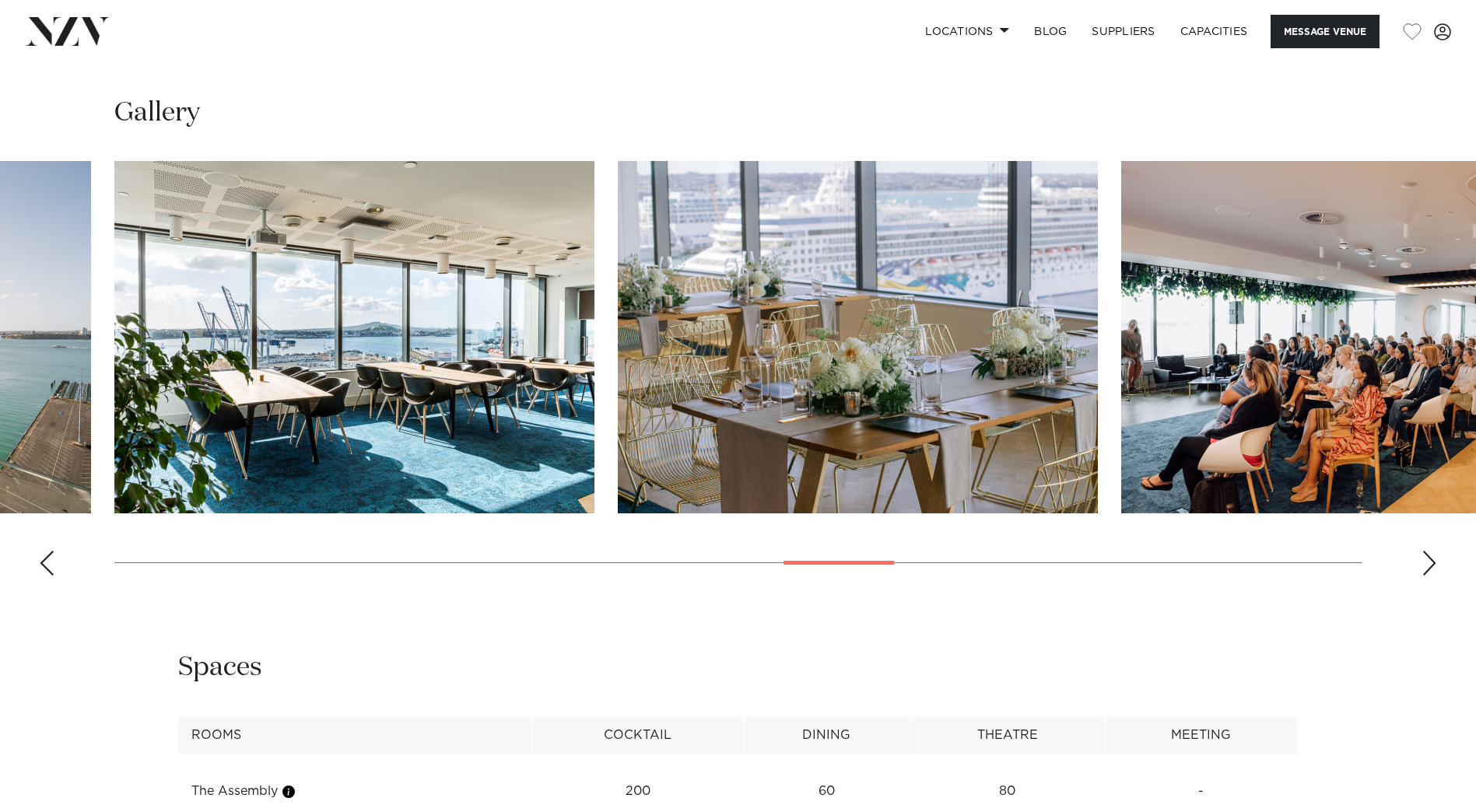
click at [1434, 568] on div "Next slide" at bounding box center [1429, 563] width 15 height 25
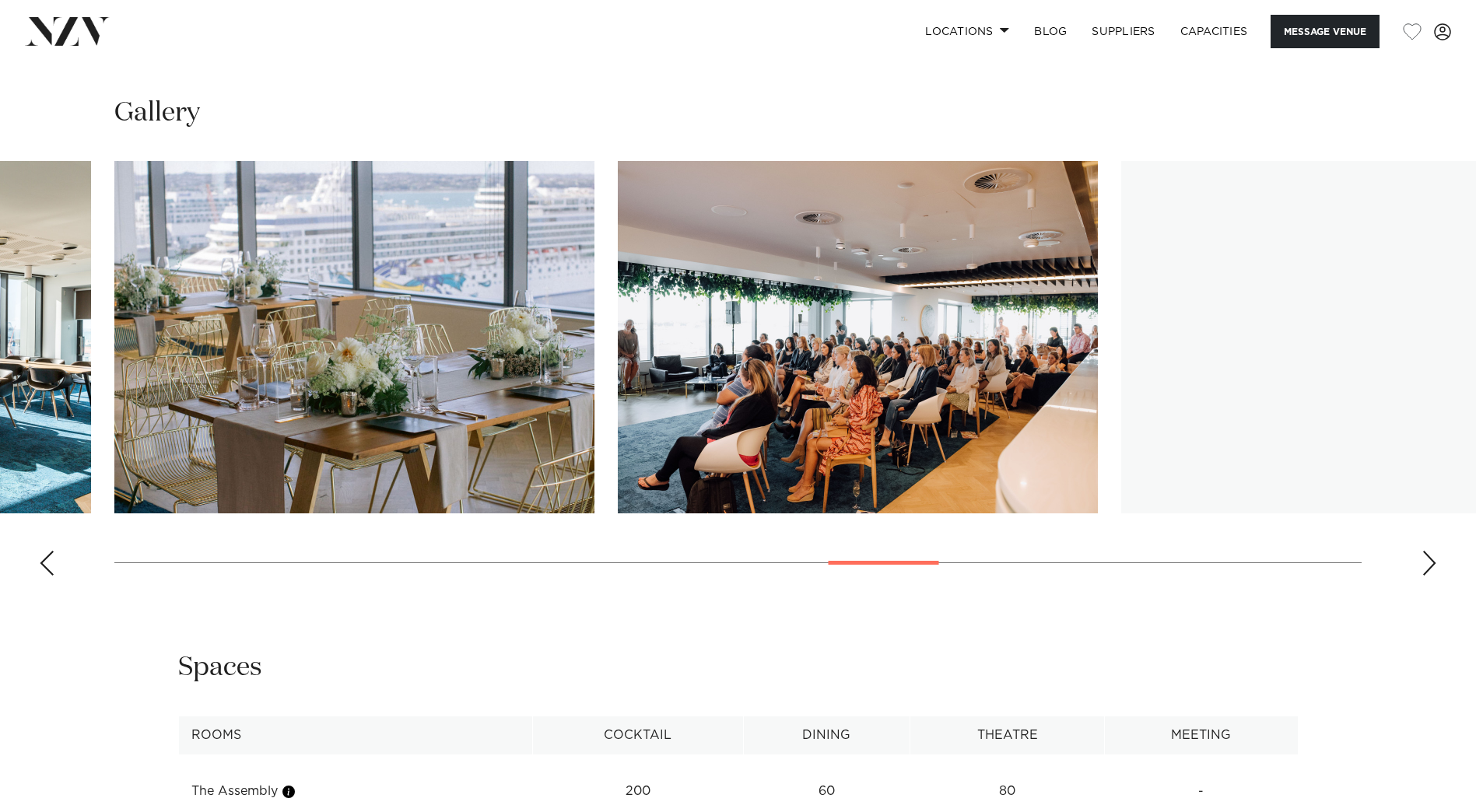
click at [1434, 568] on div "Next slide" at bounding box center [1429, 563] width 15 height 25
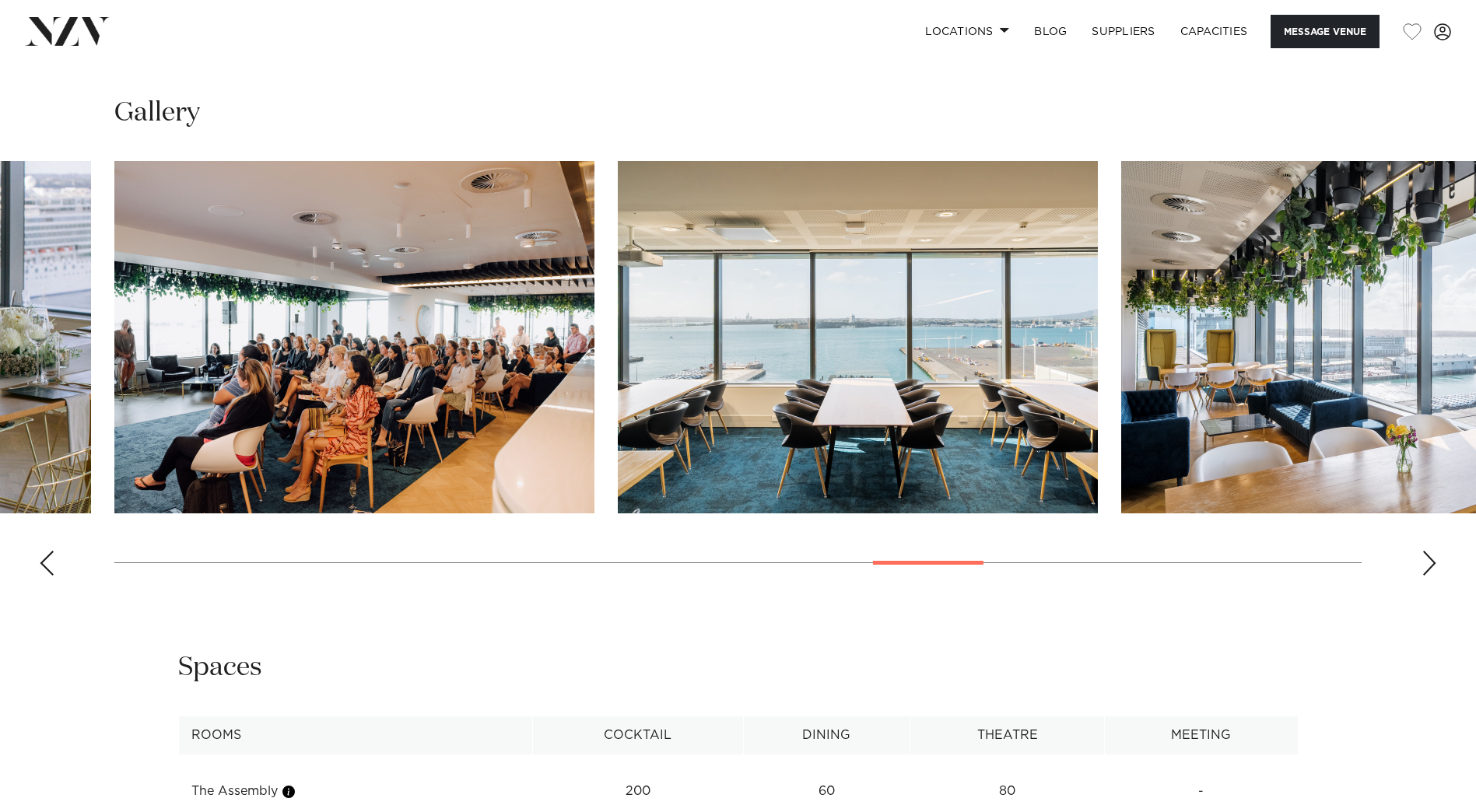
click at [1434, 568] on div "Next slide" at bounding box center [1429, 563] width 15 height 25
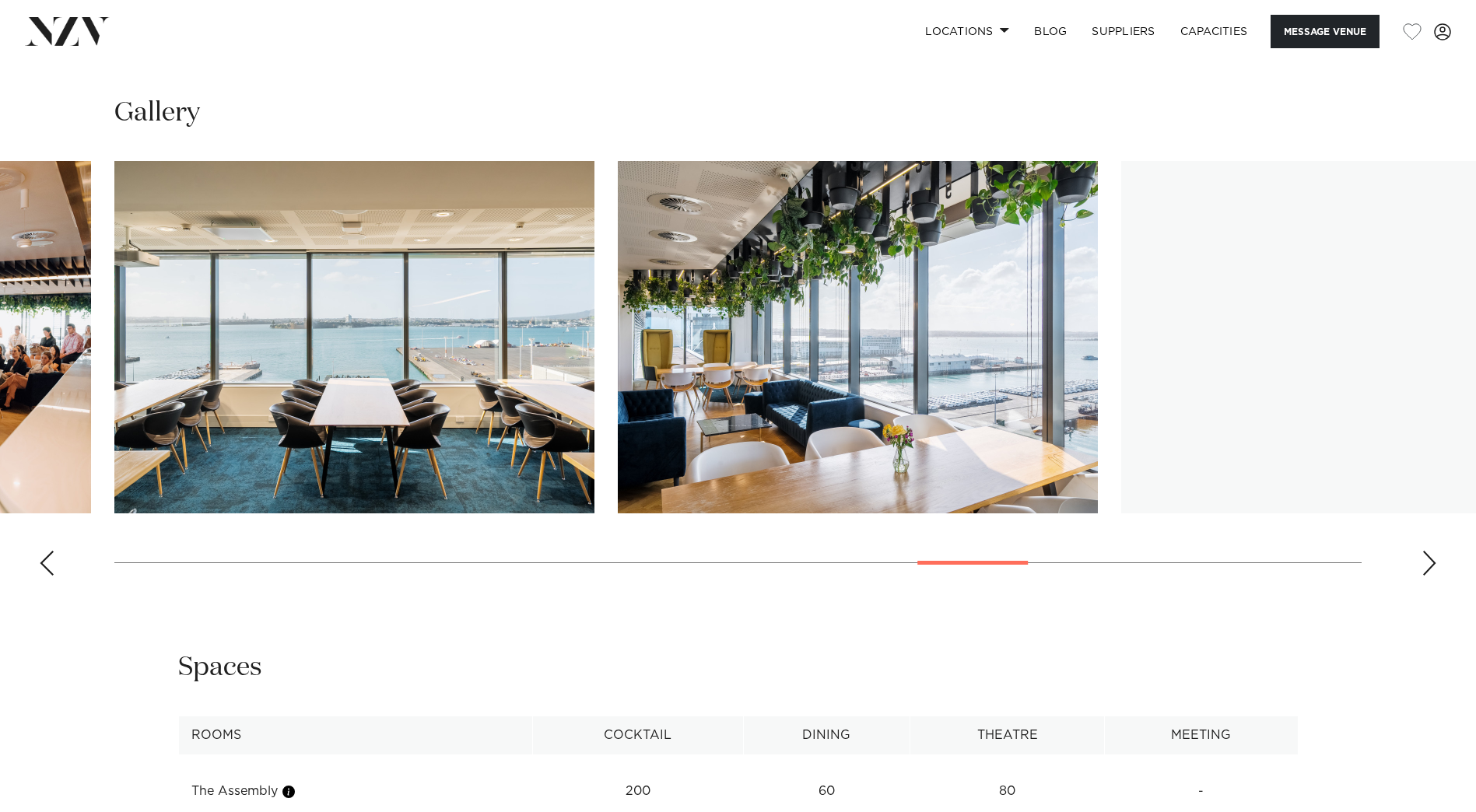
click at [1434, 568] on div "Next slide" at bounding box center [1429, 563] width 15 height 25
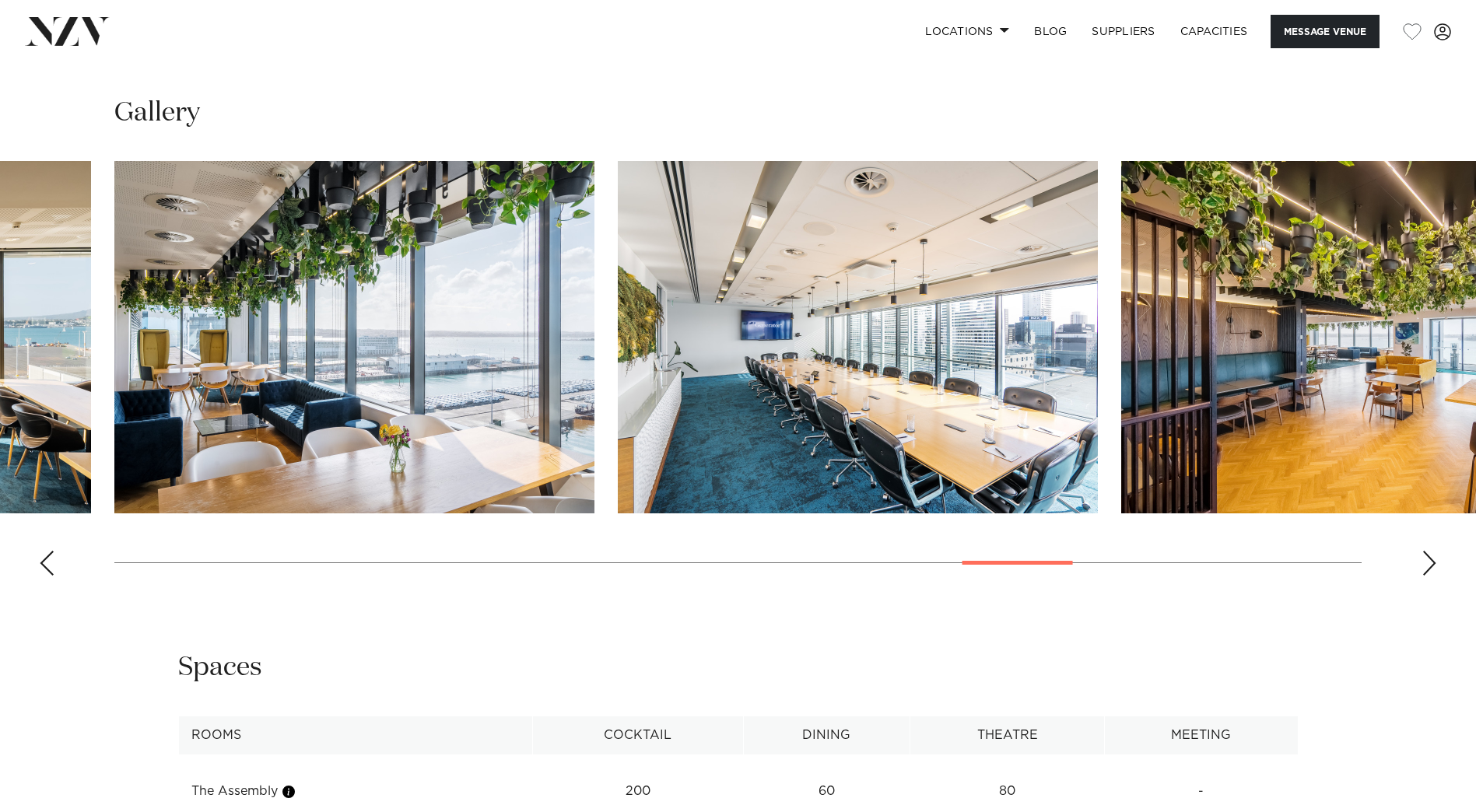
click at [1434, 568] on div "Next slide" at bounding box center [1429, 563] width 15 height 25
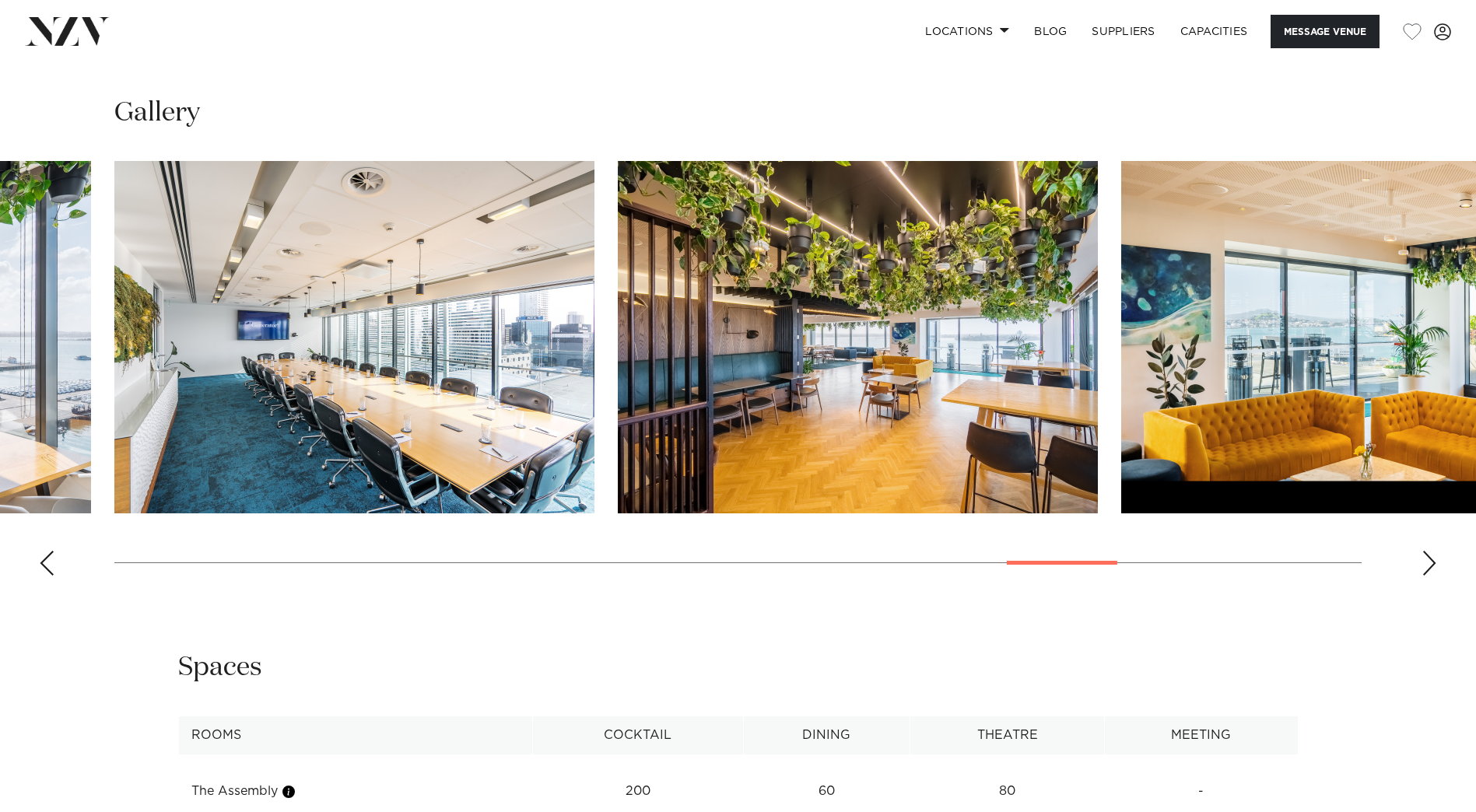
click at [1434, 568] on div "Next slide" at bounding box center [1429, 563] width 15 height 25
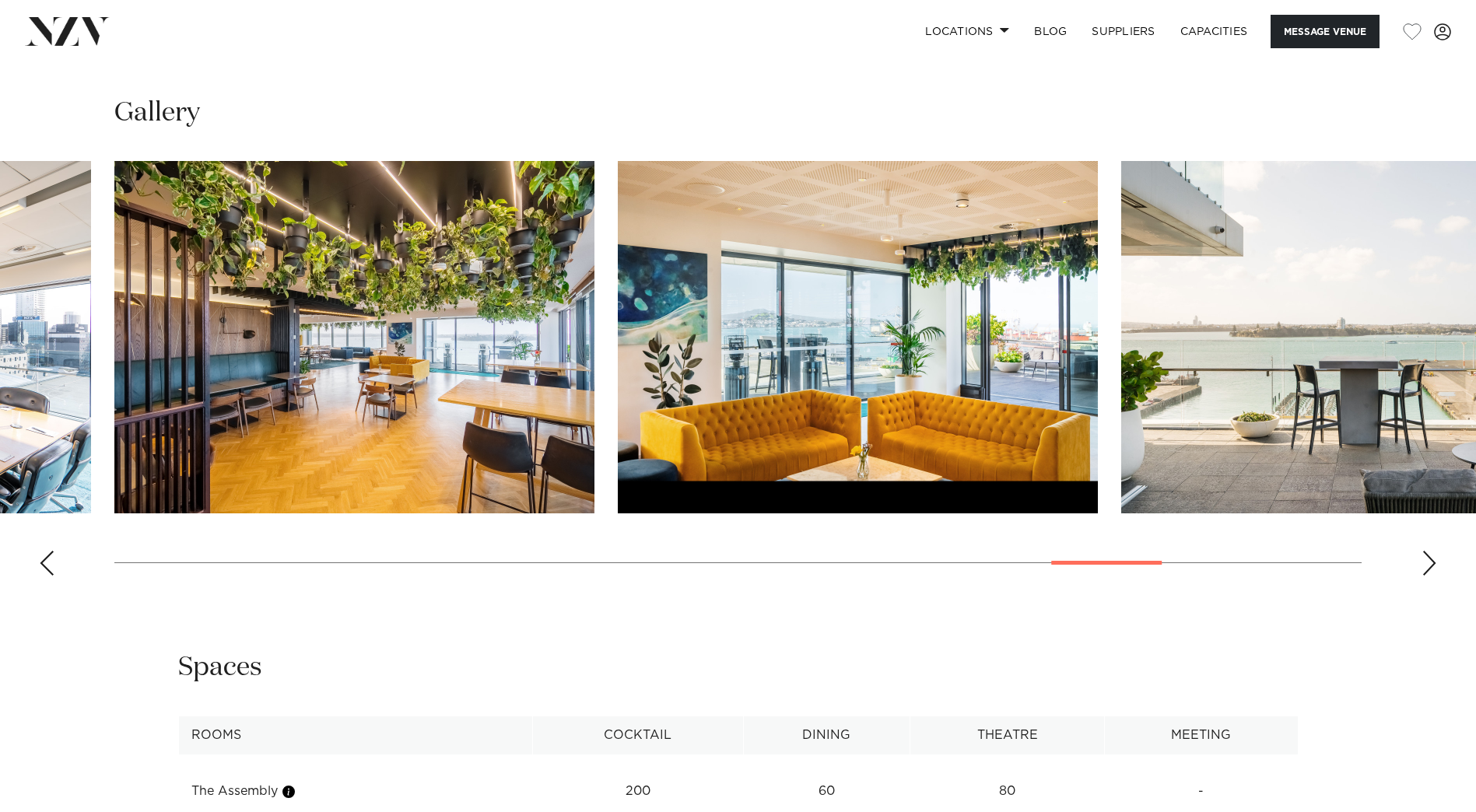
click at [1434, 568] on div "Next slide" at bounding box center [1429, 563] width 15 height 25
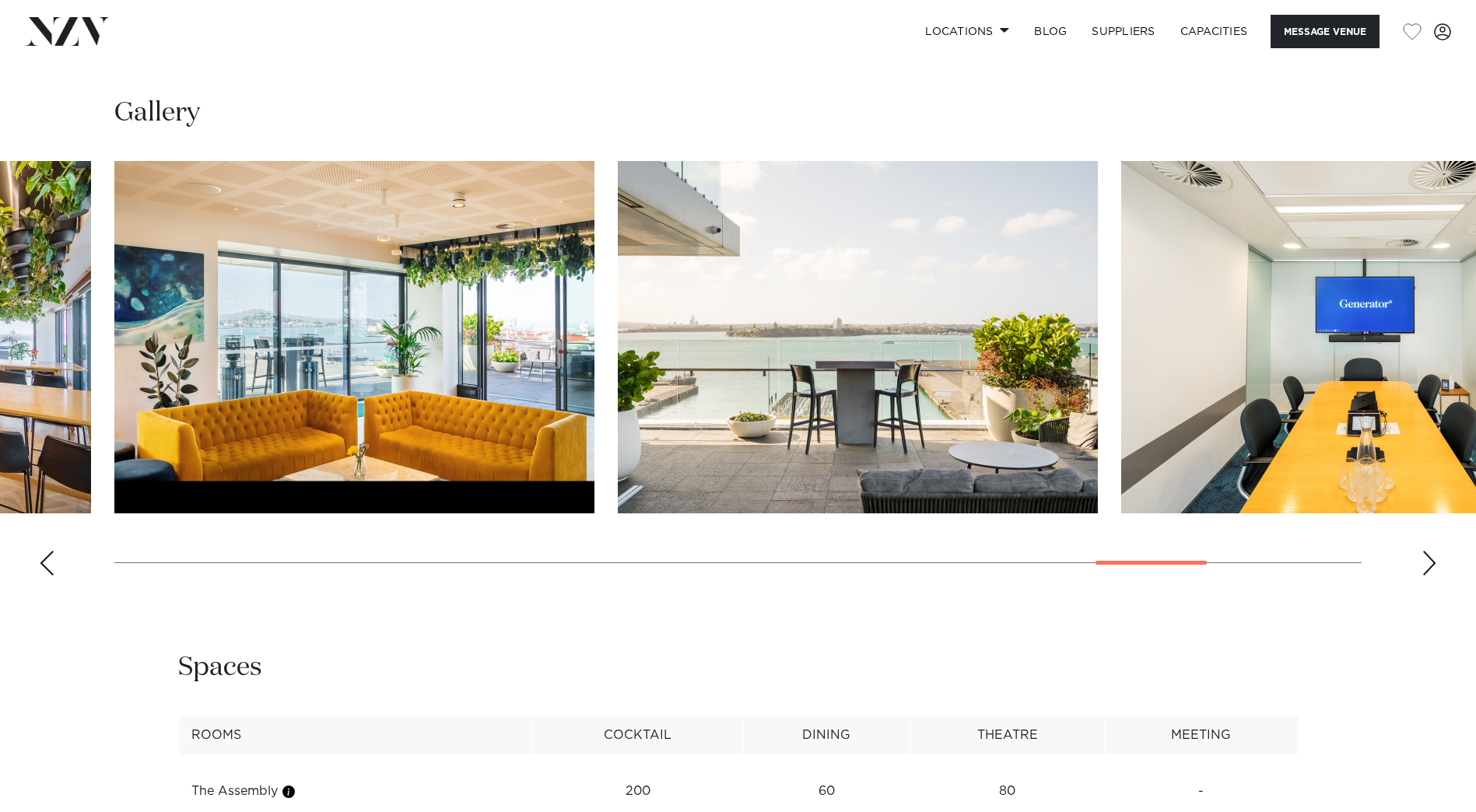
click at [1434, 568] on div "Next slide" at bounding box center [1429, 563] width 15 height 25
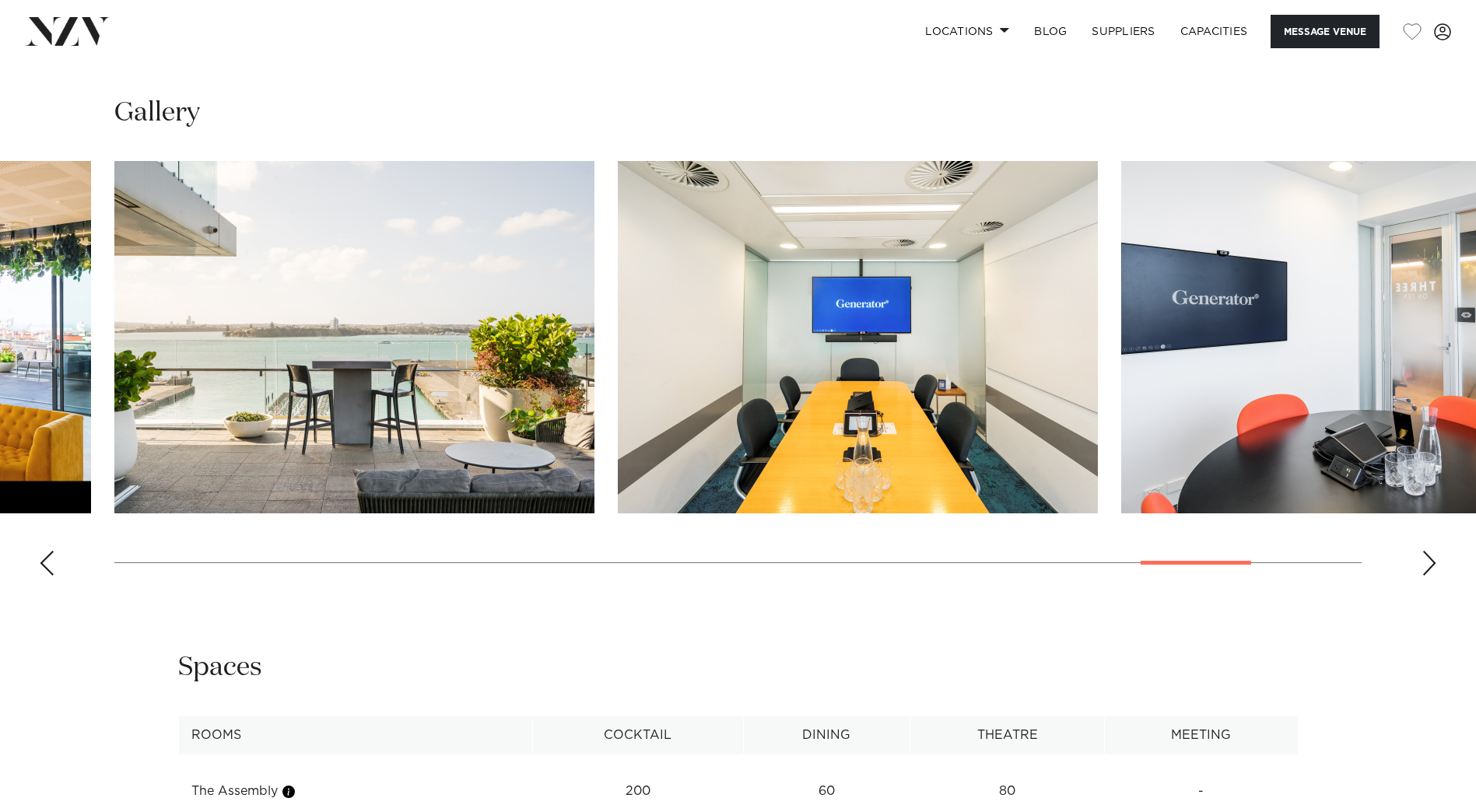
click at [1439, 559] on swiper-container at bounding box center [738, 375] width 1476 height 427
click at [1434, 562] on div "Next slide" at bounding box center [1429, 563] width 15 height 25
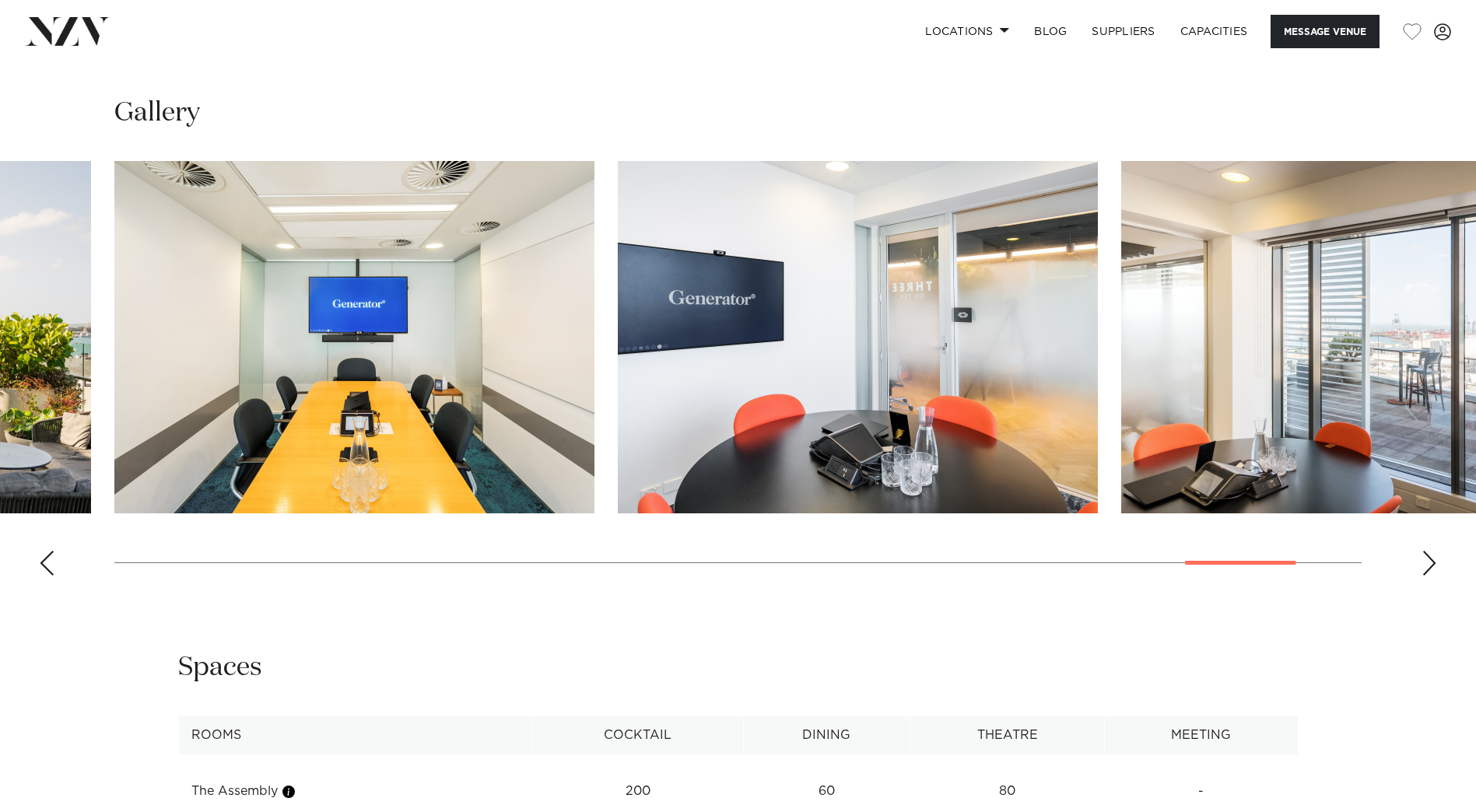
click at [1434, 562] on div "Next slide" at bounding box center [1429, 563] width 15 height 25
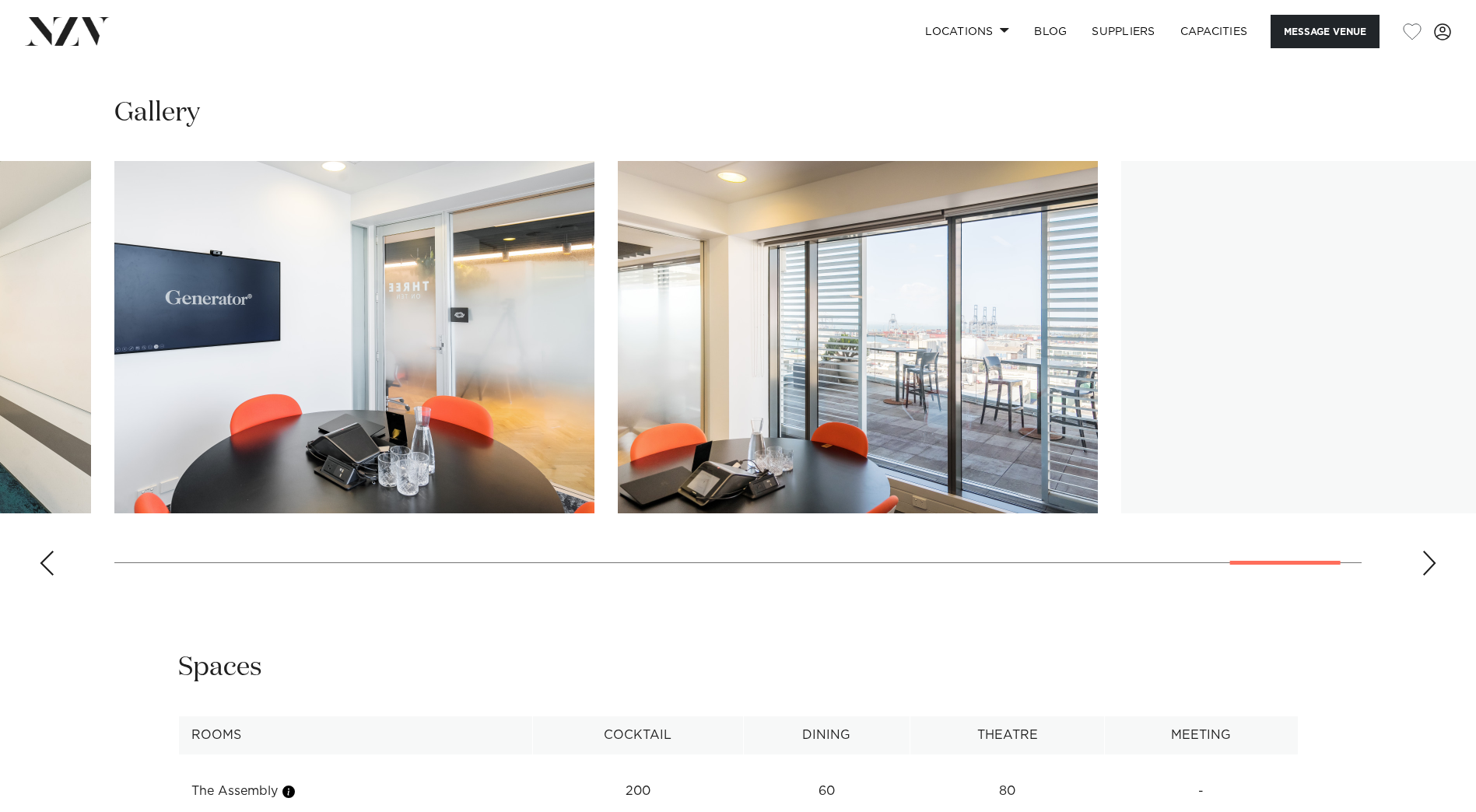
click at [1434, 562] on div "Next slide" at bounding box center [1429, 563] width 15 height 25
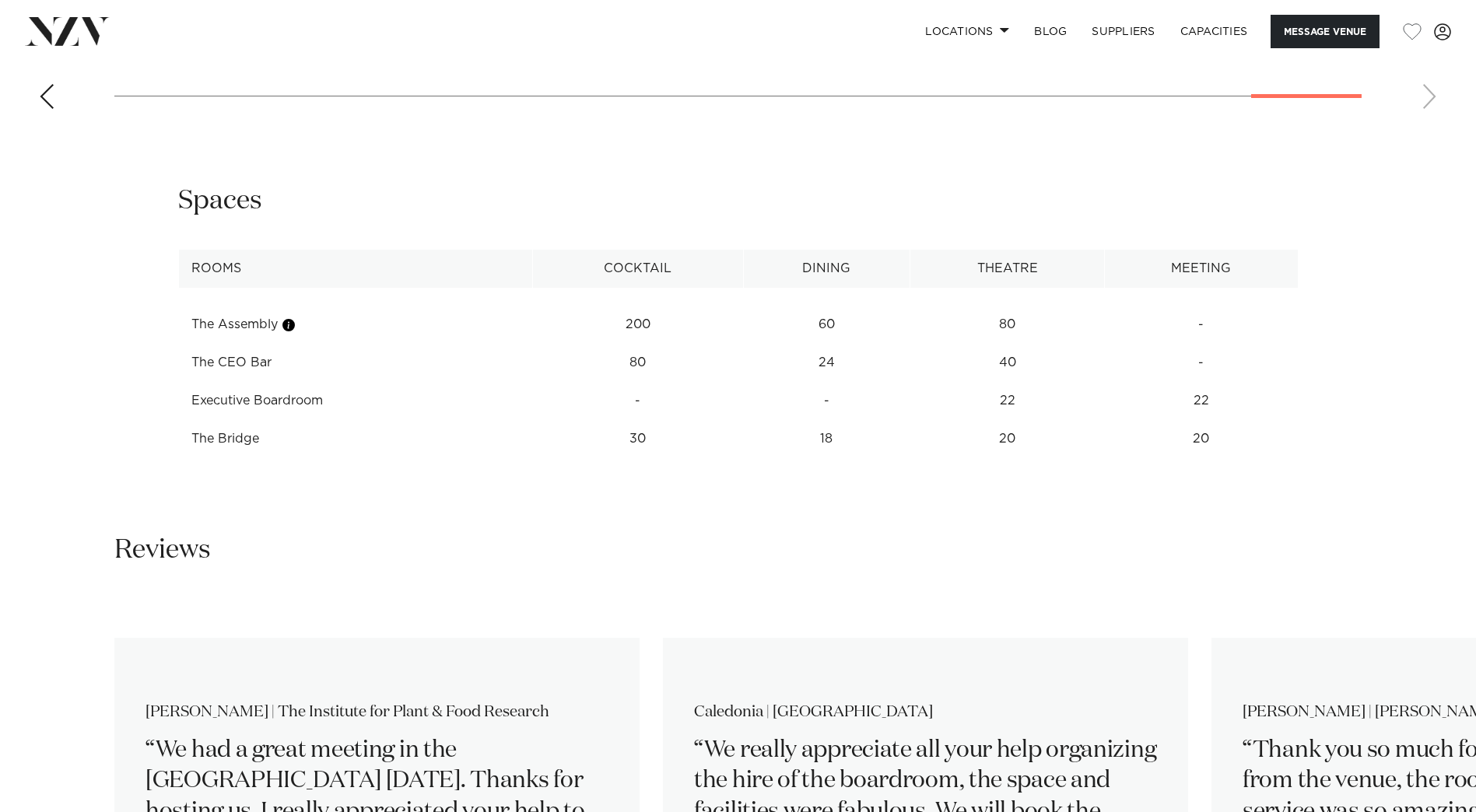
scroll to position [2488, 0]
